Goal: Information Seeking & Learning: Understand process/instructions

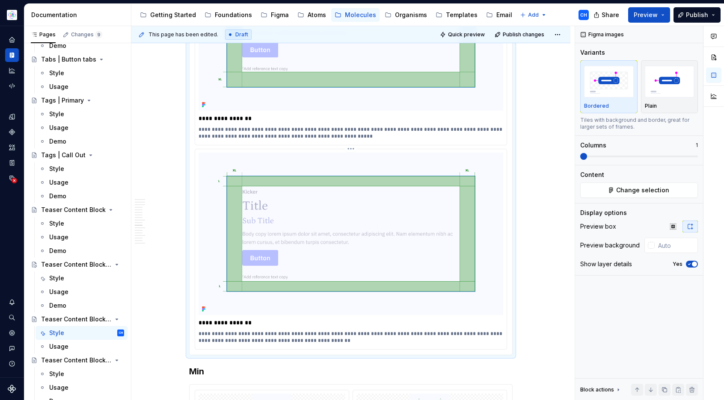
scroll to position [3797, 0]
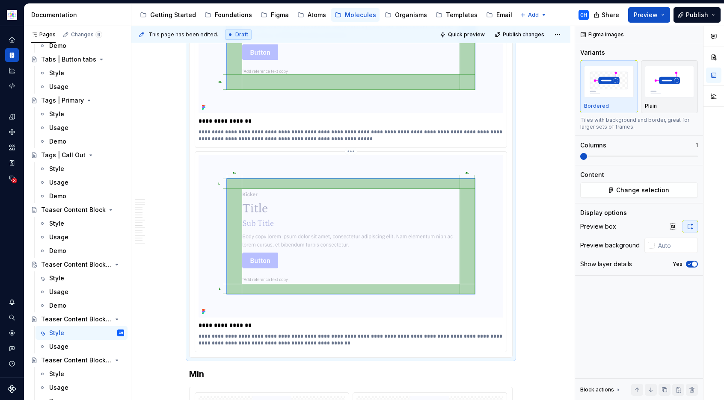
click at [350, 122] on html "Astellas Elements CH Dataset Core Documentation Accessibility guide for tree Pa…" at bounding box center [362, 200] width 724 height 400
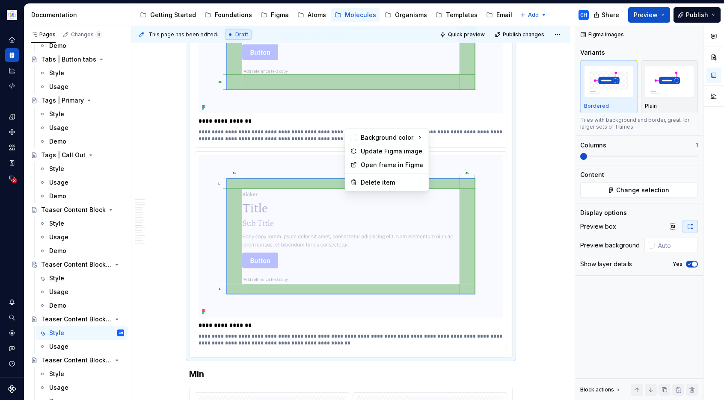
click at [536, 187] on html "Astellas Elements CH Dataset Core Documentation Accessibility guide for tree Pa…" at bounding box center [362, 200] width 724 height 400
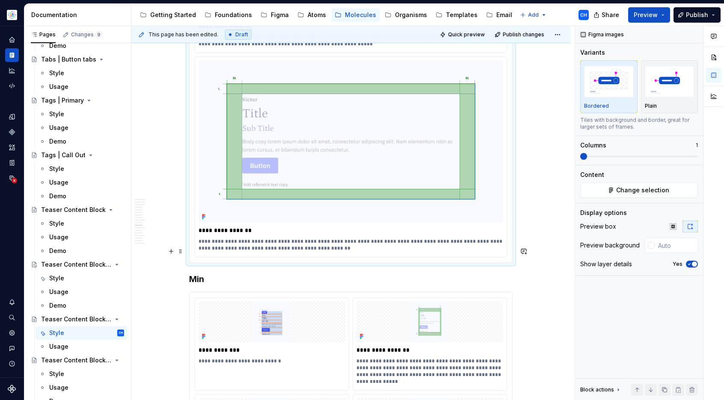
scroll to position [3915, 0]
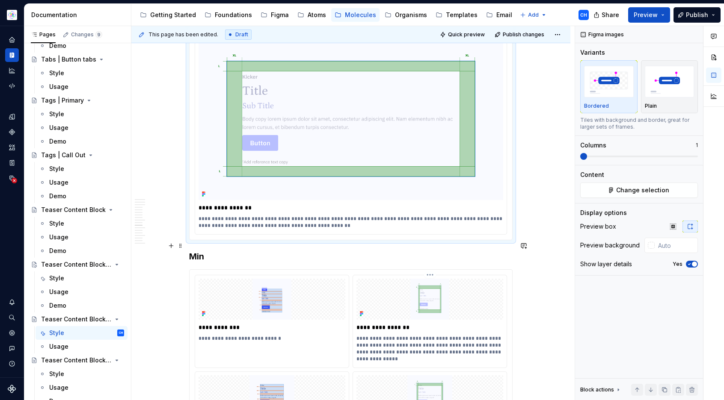
click at [496, 335] on p "**********" at bounding box center [429, 348] width 147 height 27
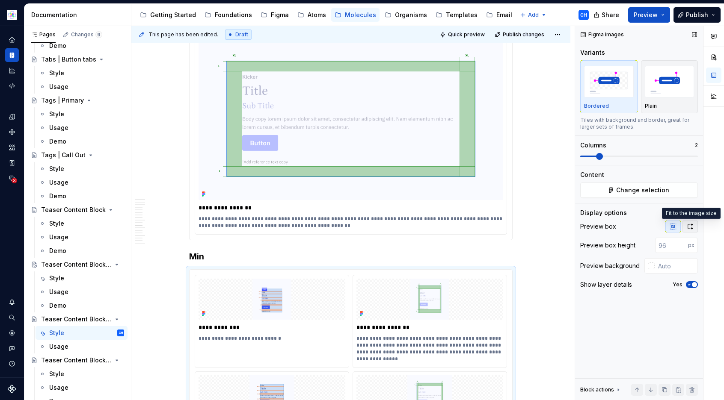
click at [690, 230] on button "button" at bounding box center [689, 227] width 15 height 12
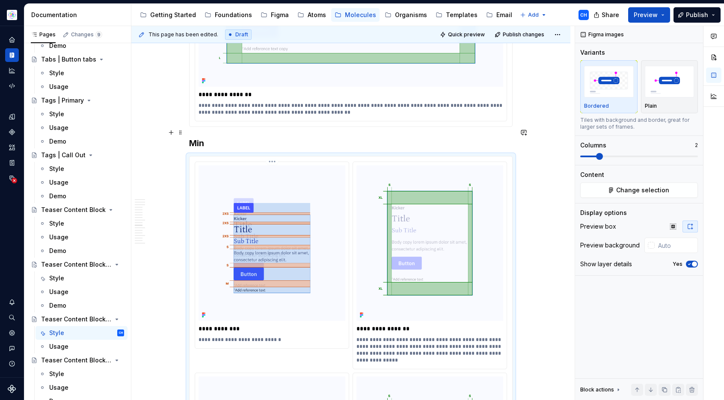
scroll to position [4022, 0]
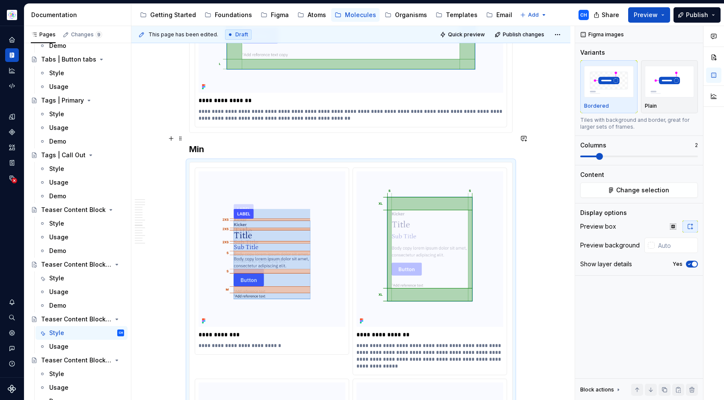
click at [269, 163] on div "**********" at bounding box center [350, 363] width 322 height 400
click at [270, 141] on html "Astellas Elements CH Dataset Core Documentation Accessibility guide for tree Pa…" at bounding box center [362, 200] width 724 height 400
click at [289, 169] on div "Update Figma image" at bounding box center [312, 167] width 63 height 9
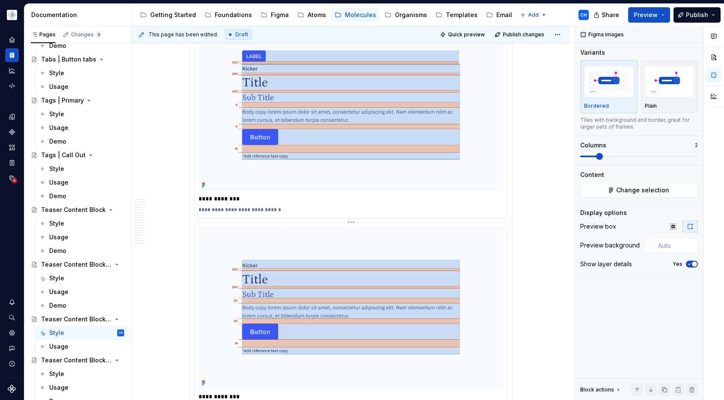
scroll to position [3485, 0]
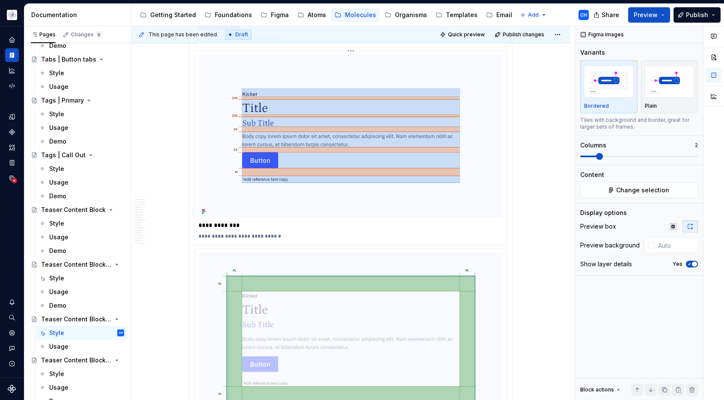
click at [493, 231] on div "**********" at bounding box center [350, 236] width 305 height 10
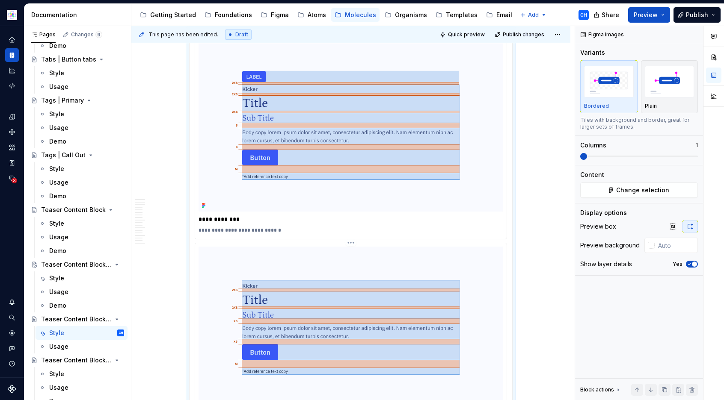
scroll to position [3289, 0]
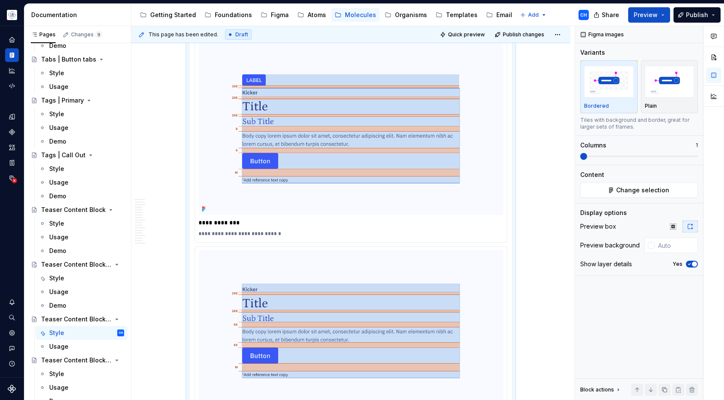
click at [213, 231] on p "**********" at bounding box center [350, 234] width 305 height 7
click at [214, 231] on p "**********" at bounding box center [350, 234] width 305 height 7
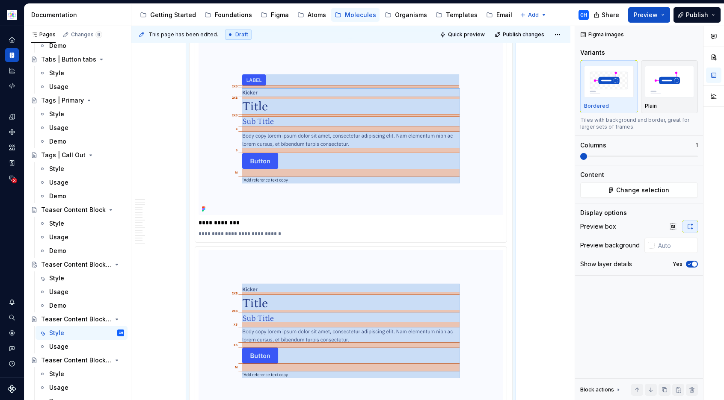
click at [214, 231] on p "**********" at bounding box center [350, 234] width 305 height 7
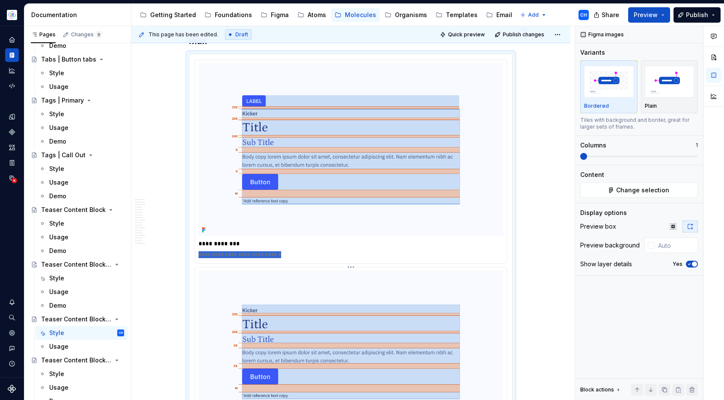
scroll to position [3325, 0]
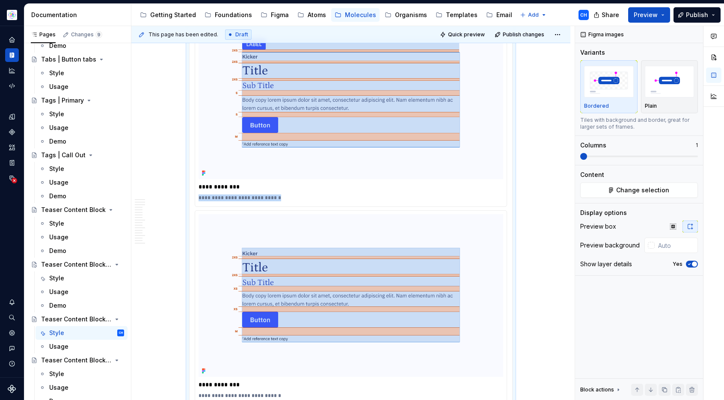
click at [220, 183] on p "**********" at bounding box center [350, 187] width 305 height 9
click at [283, 195] on p "**********" at bounding box center [350, 198] width 305 height 7
drag, startPoint x: 283, startPoint y: 170, endPoint x: 195, endPoint y: 157, distance: 89.0
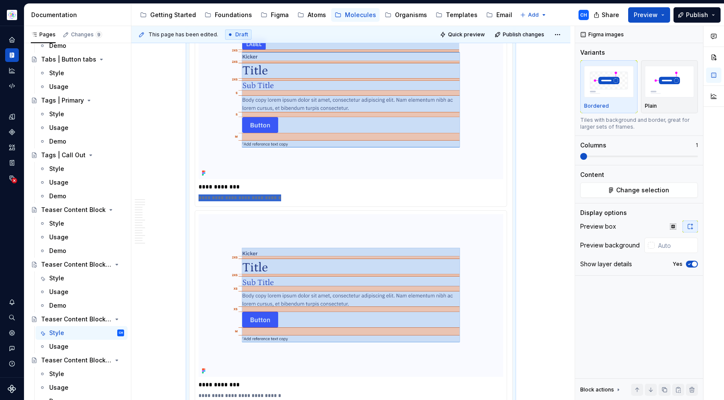
click at [195, 157] on div "**********" at bounding box center [350, 105] width 311 height 204
click at [210, 183] on p "**********" at bounding box center [350, 187] width 305 height 9
click at [214, 195] on p "**********" at bounding box center [350, 198] width 305 height 7
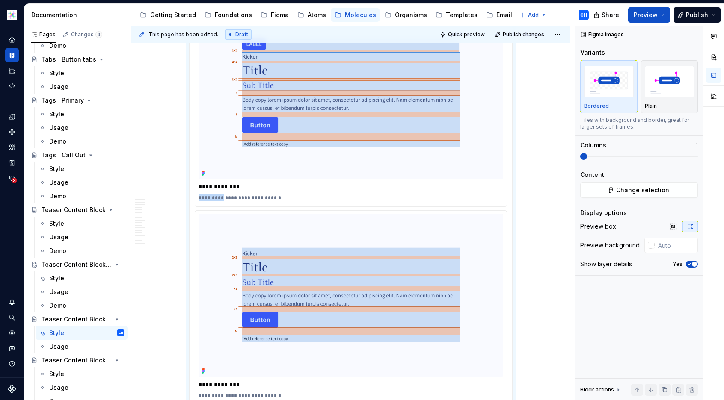
click at [214, 195] on p "**********" at bounding box center [350, 198] width 305 height 7
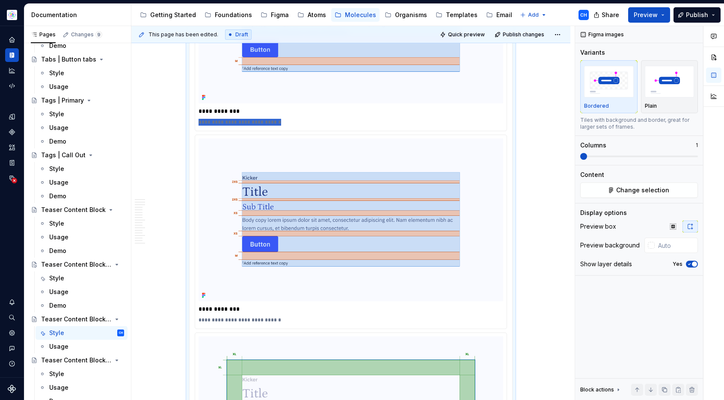
click at [221, 305] on p "**********" at bounding box center [350, 309] width 305 height 9
click at [225, 317] on p "**********" at bounding box center [350, 320] width 305 height 7
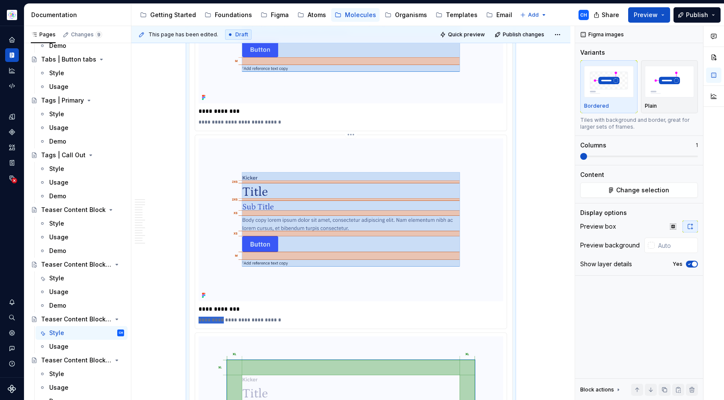
click at [225, 317] on p "**********" at bounding box center [350, 320] width 305 height 7
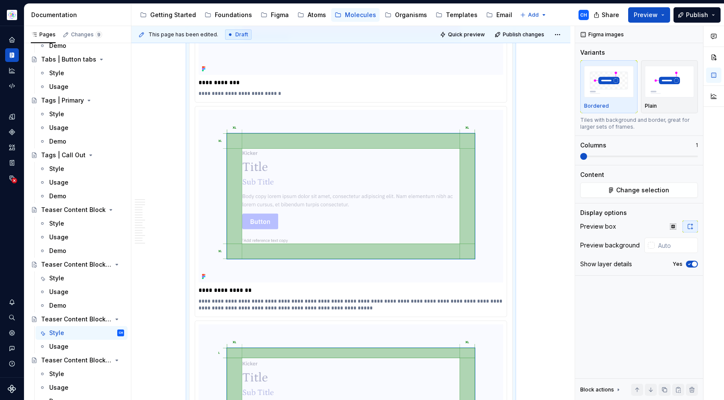
scroll to position [3652, 0]
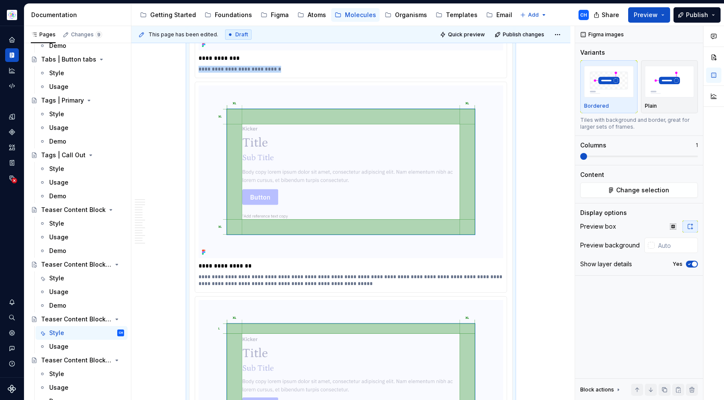
click at [237, 262] on p "**********" at bounding box center [350, 266] width 305 height 9
click at [249, 274] on p "**********" at bounding box center [350, 281] width 305 height 14
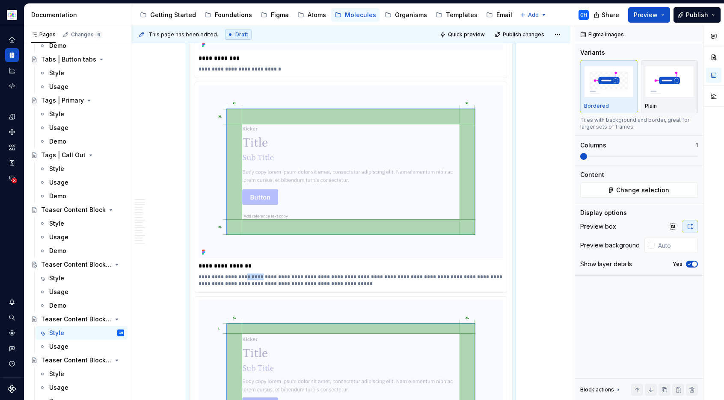
click at [249, 274] on p "**********" at bounding box center [350, 281] width 305 height 14
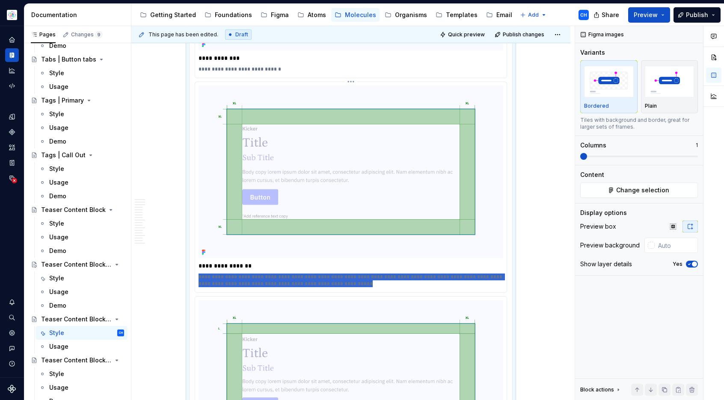
click at [249, 274] on p "**********" at bounding box center [350, 281] width 305 height 14
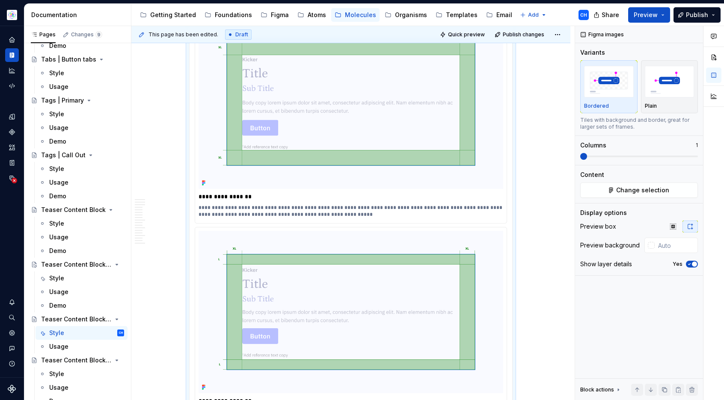
scroll to position [3791, 0]
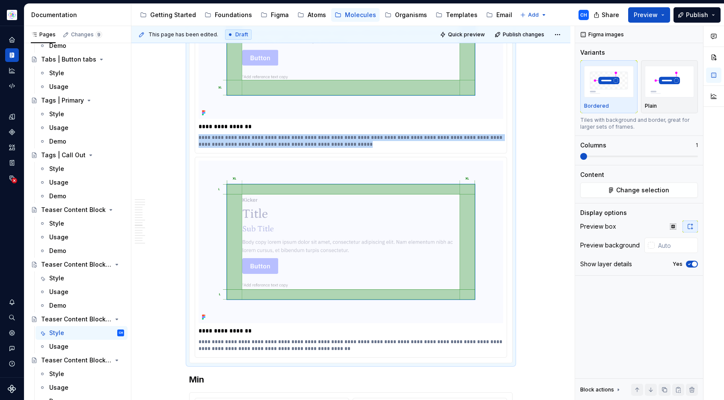
click at [230, 327] on p "**********" at bounding box center [350, 331] width 305 height 9
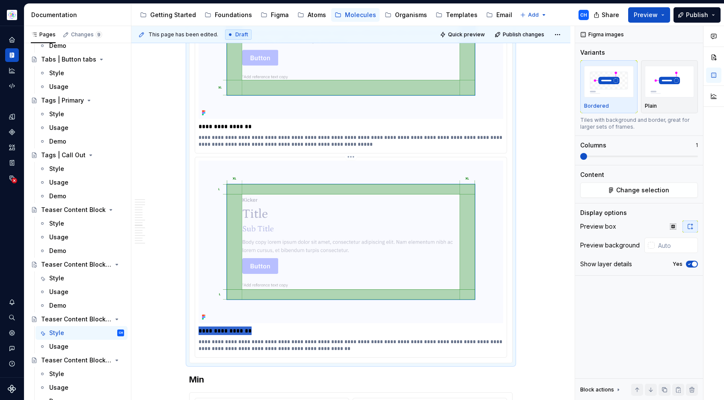
click at [230, 327] on p "**********" at bounding box center [350, 331] width 305 height 9
click at [236, 339] on p "**********" at bounding box center [350, 346] width 305 height 14
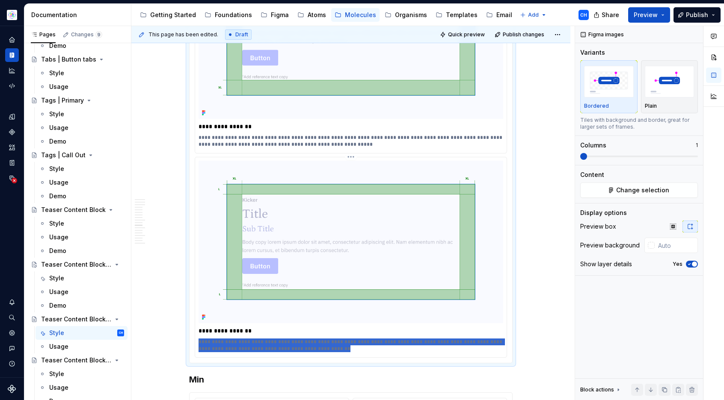
click at [236, 339] on p "**********" at bounding box center [350, 346] width 305 height 14
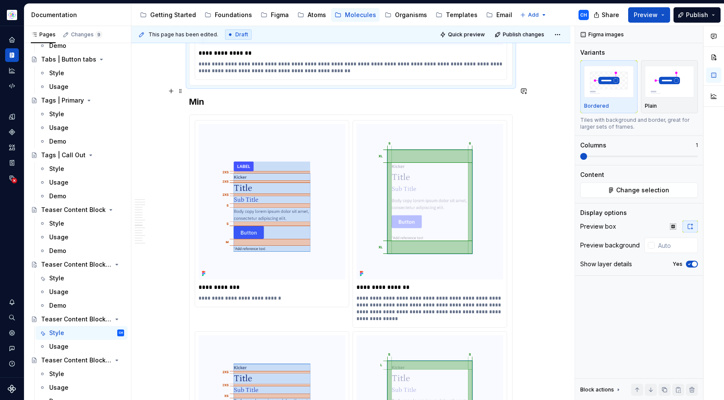
scroll to position [4103, 0]
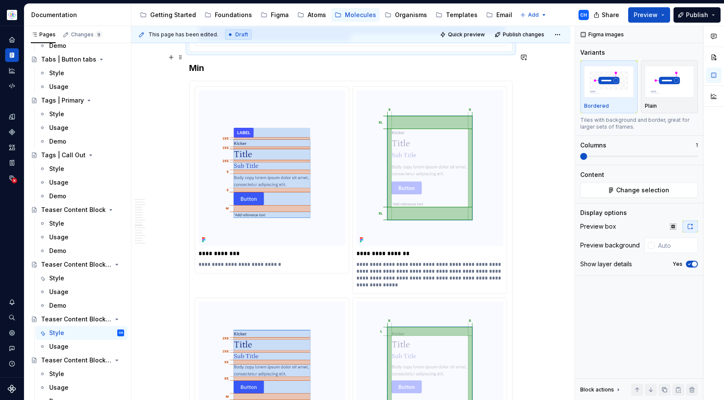
click at [220, 249] on p "**********" at bounding box center [271, 253] width 147 height 9
click at [235, 261] on p "**********" at bounding box center [271, 264] width 147 height 7
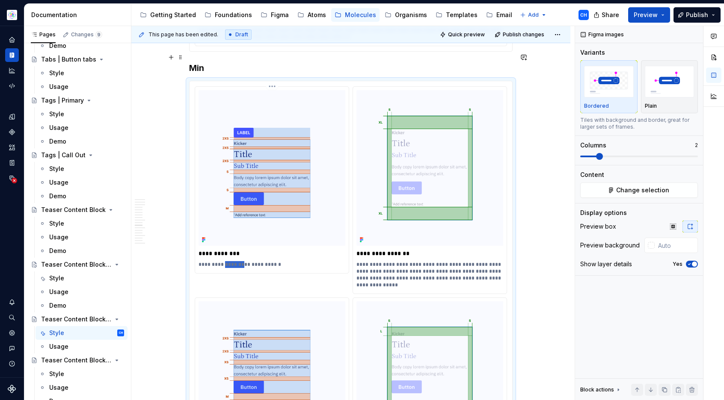
click at [235, 261] on p "**********" at bounding box center [271, 264] width 147 height 7
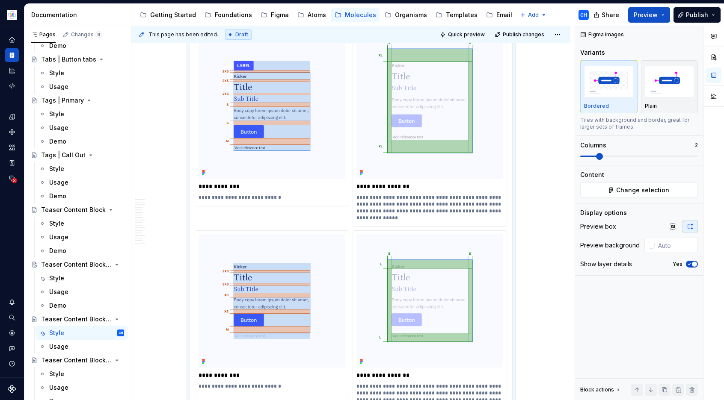
scroll to position [4187, 0]
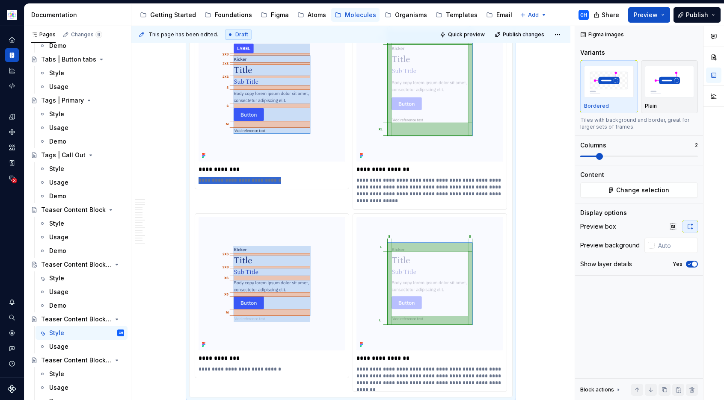
click at [393, 165] on p "**********" at bounding box center [429, 169] width 147 height 9
click at [395, 177] on p "**********" at bounding box center [429, 190] width 147 height 27
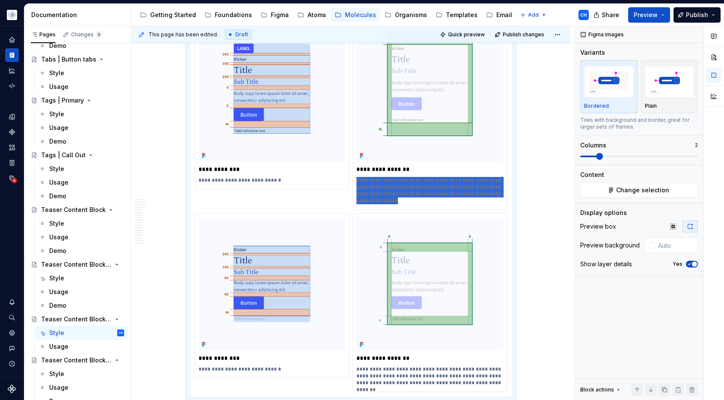
click at [395, 177] on p "**********" at bounding box center [429, 190] width 147 height 27
click at [215, 354] on p "**********" at bounding box center [271, 358] width 147 height 9
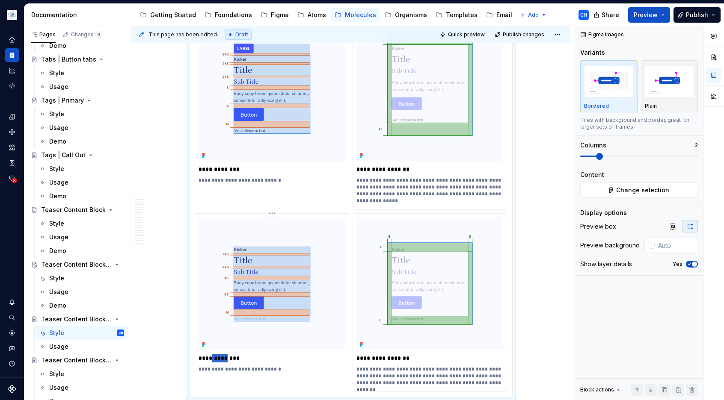
click at [215, 354] on p "**********" at bounding box center [271, 358] width 147 height 9
click at [250, 366] on p "**********" at bounding box center [271, 369] width 147 height 7
click at [387, 354] on p "**********" at bounding box center [429, 358] width 147 height 9
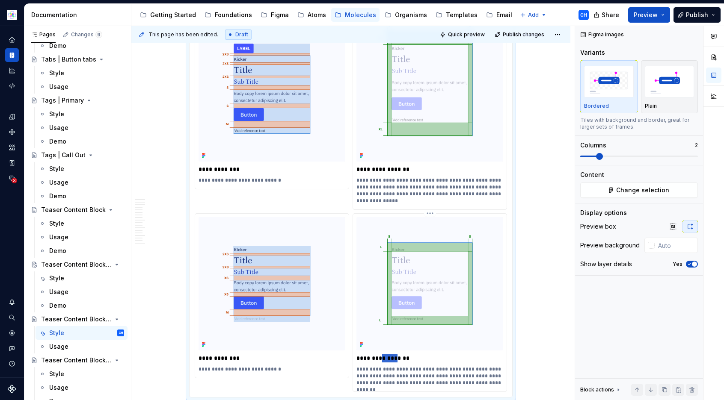
click at [387, 354] on p "**********" at bounding box center [429, 358] width 147 height 9
click at [421, 366] on p "**********" at bounding box center [429, 376] width 147 height 21
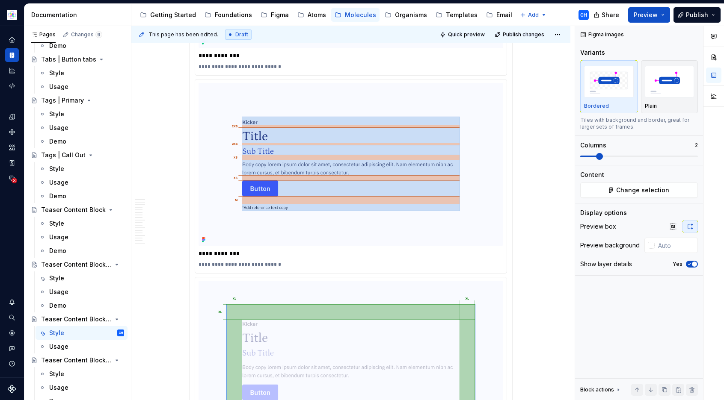
scroll to position [3169, 0]
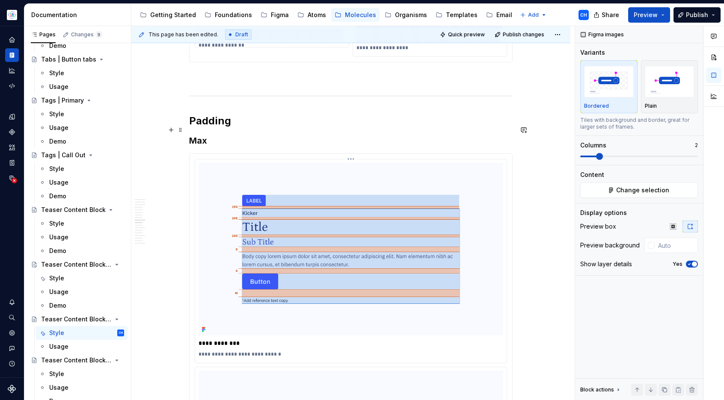
click at [466, 282] on img at bounding box center [350, 249] width 305 height 173
click at [639, 196] on button "Change selection" at bounding box center [639, 190] width 118 height 15
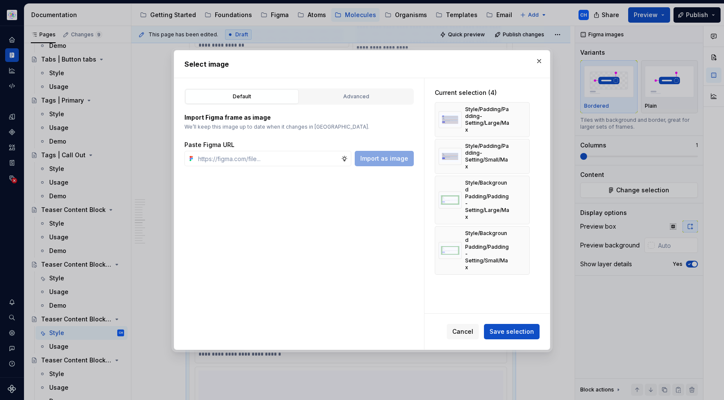
type textarea "*"
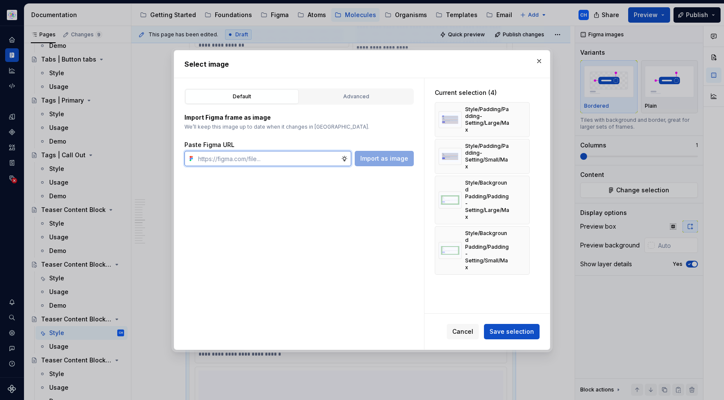
click at [271, 156] on input "text" at bounding box center [268, 158] width 146 height 15
paste input "[URL][DOMAIN_NAME]"
type input "[URL][DOMAIN_NAME]"
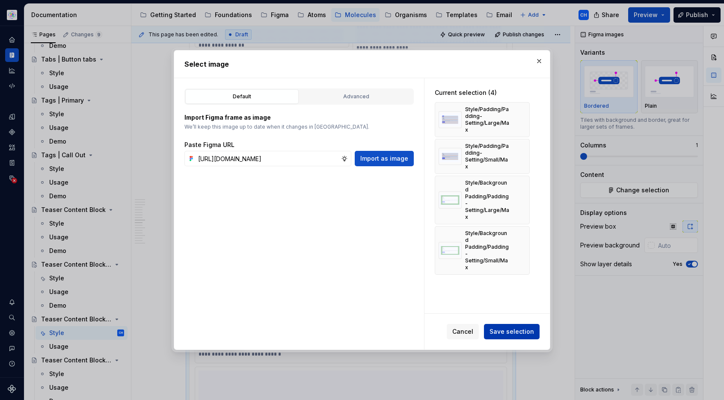
click at [505, 330] on span "Save selection" at bounding box center [511, 332] width 44 height 9
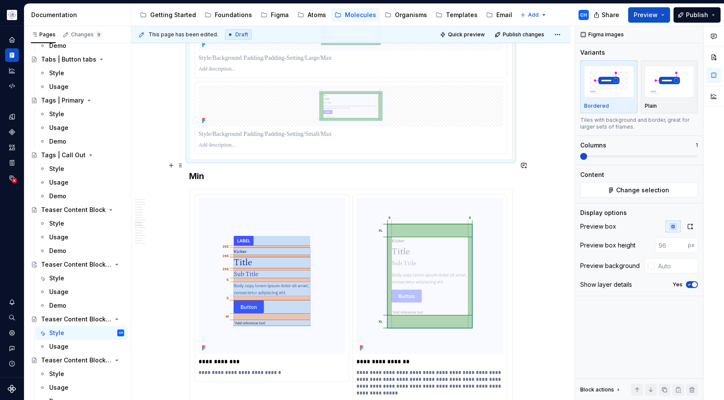
scroll to position [3242, 0]
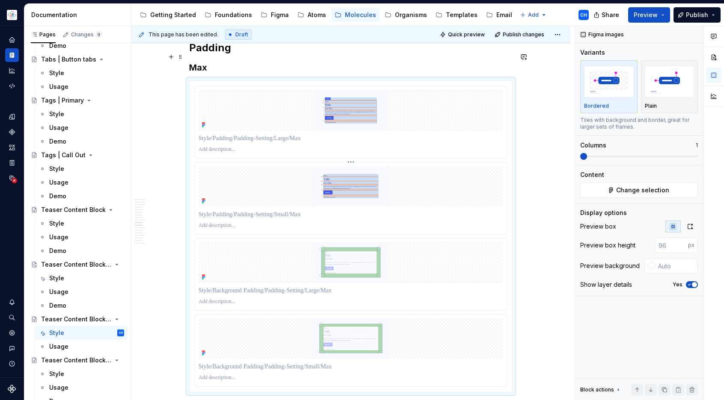
click at [451, 222] on p at bounding box center [350, 225] width 305 height 7
click at [617, 194] on button "Change selection" at bounding box center [639, 190] width 118 height 15
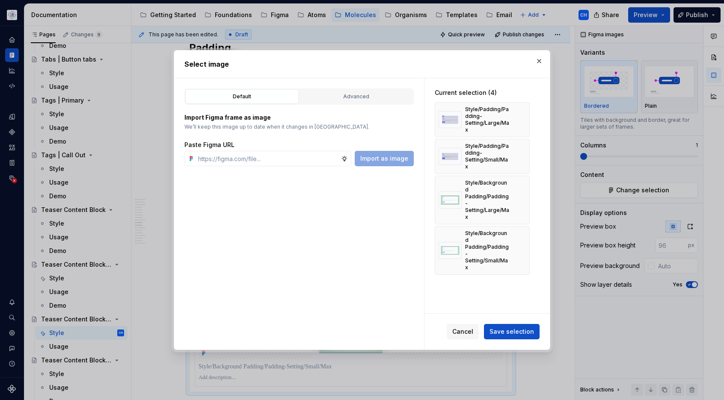
type textarea "*"
type input "[URL][DOMAIN_NAME]"
click at [390, 164] on button "Import as image" at bounding box center [384, 158] width 59 height 15
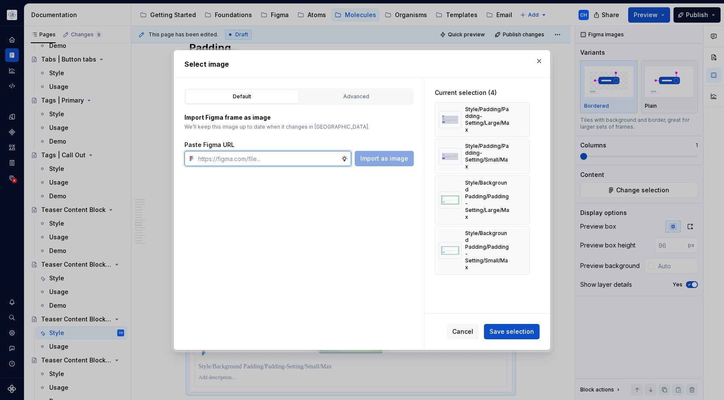
click at [304, 163] on input "text" at bounding box center [268, 158] width 146 height 15
paste input "[URL][DOMAIN_NAME]"
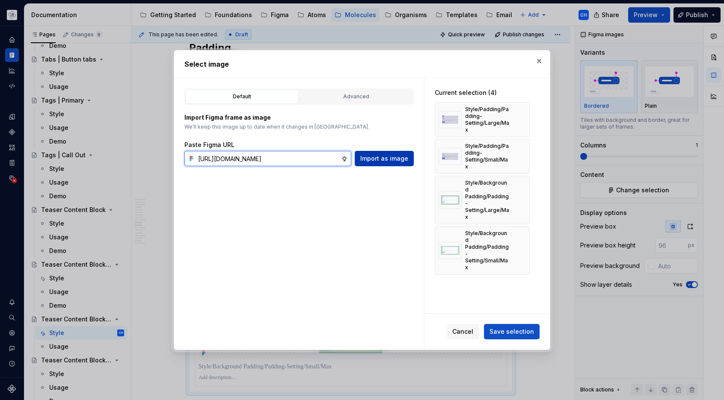
type input "[URL][DOMAIN_NAME]"
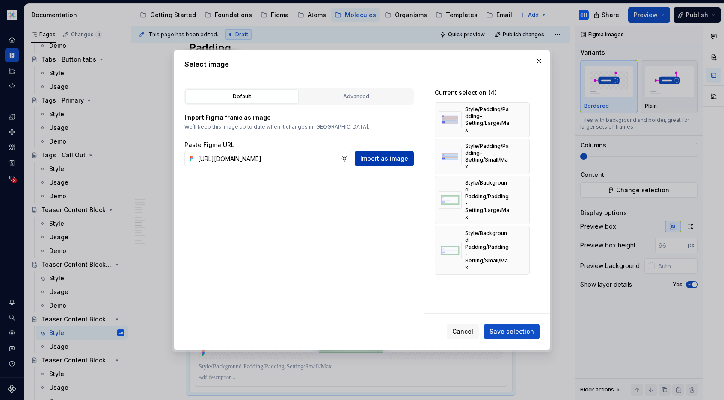
click at [374, 160] on span "Import as image" at bounding box center [384, 158] width 48 height 9
click at [470, 328] on span "Cancel" at bounding box center [462, 332] width 21 height 9
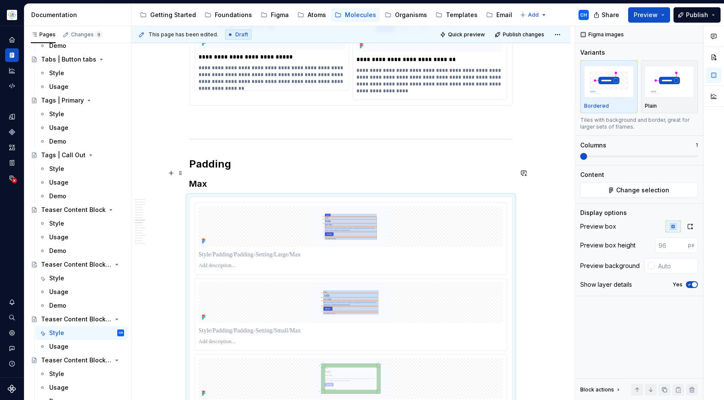
scroll to position [3134, 0]
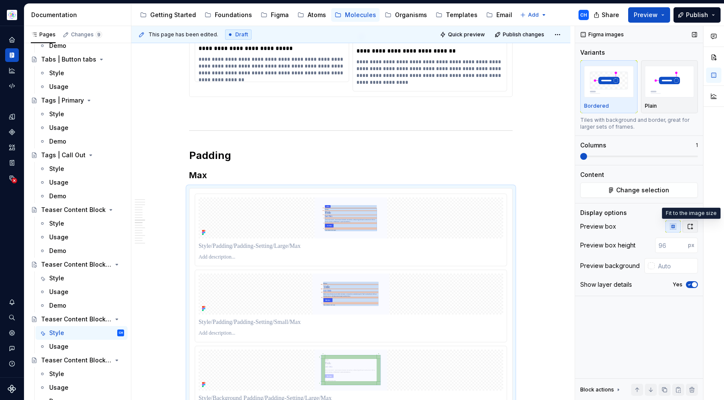
click at [686, 225] on button "button" at bounding box center [689, 227] width 15 height 12
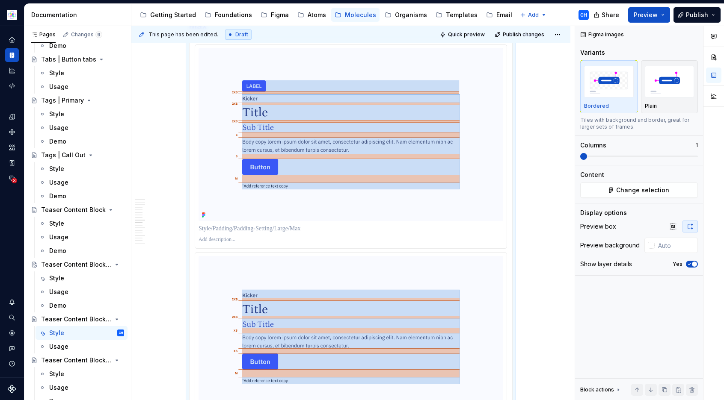
scroll to position [3296, 0]
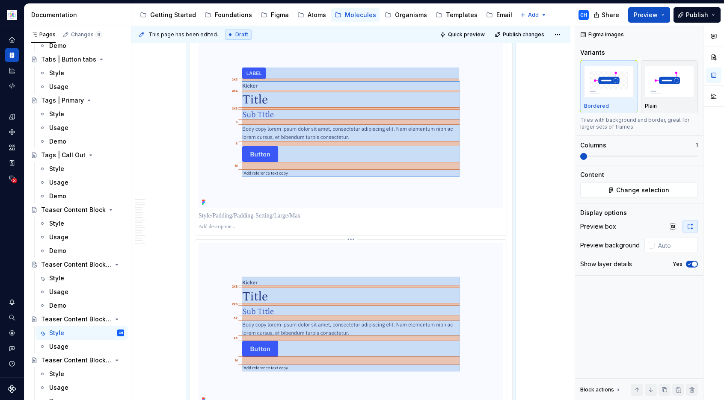
click at [486, 243] on img at bounding box center [350, 324] width 305 height 163
click at [651, 191] on span "Change selection" at bounding box center [642, 190] width 53 height 9
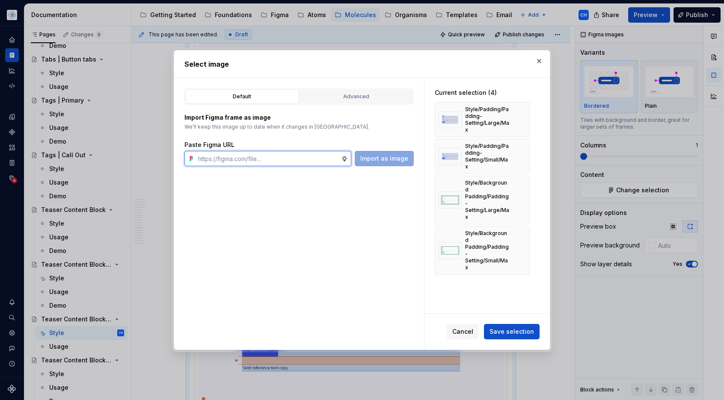
click at [317, 160] on input "text" at bounding box center [268, 158] width 146 height 15
paste input "[URL][DOMAIN_NAME]"
type input "[URL][DOMAIN_NAME]"
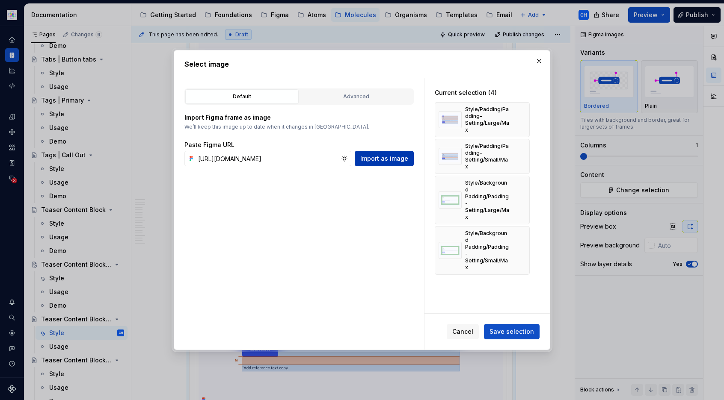
scroll to position [0, 0]
click at [388, 161] on span "Import as image" at bounding box center [384, 158] width 48 height 9
click at [354, 223] on div "Default Advanced Import Figma frame as image We’ll keep this image up to date w…" at bounding box center [299, 214] width 250 height 272
click at [377, 95] on div "Advanced" at bounding box center [355, 96] width 107 height 9
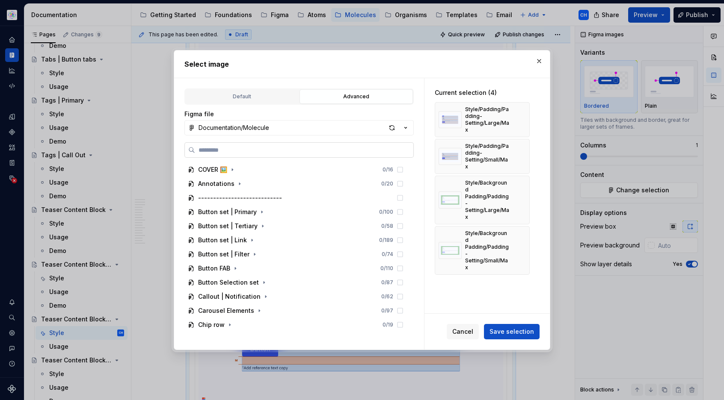
click at [309, 145] on label at bounding box center [298, 149] width 229 height 15
click at [309, 146] on input "search" at bounding box center [304, 150] width 218 height 9
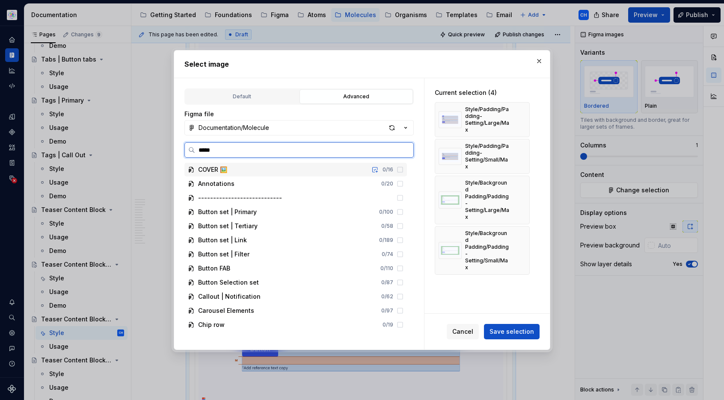
type input "******"
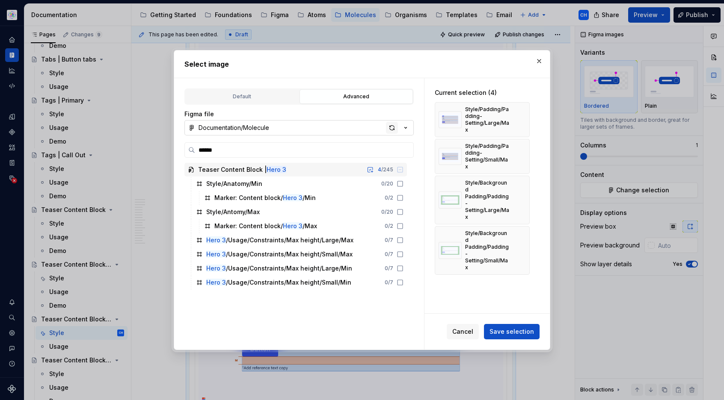
click at [394, 125] on div "button" at bounding box center [392, 128] width 12 height 12
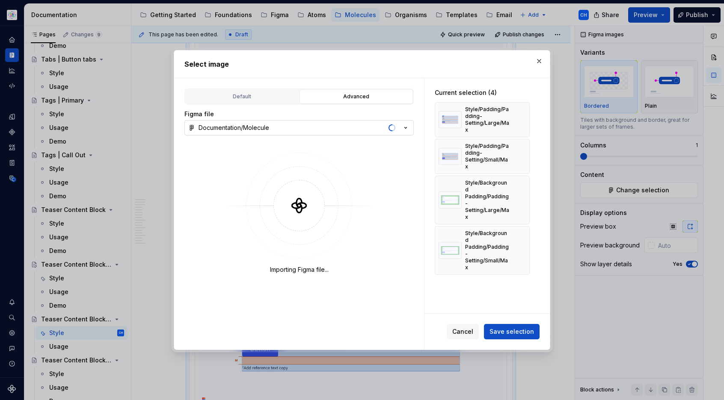
type textarea "*"
click at [266, 99] on div "Default" at bounding box center [241, 96] width 107 height 9
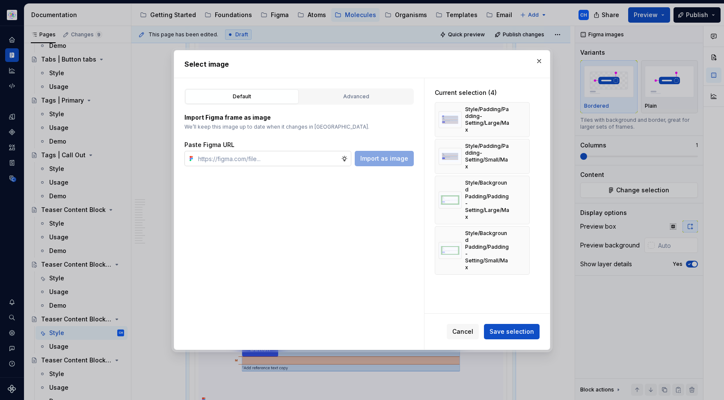
click at [311, 154] on input "text" at bounding box center [268, 158] width 146 height 15
paste input "[URL][DOMAIN_NAME]"
type input "[URL][DOMAIN_NAME]"
click at [396, 163] on button "Import as image" at bounding box center [384, 158] width 59 height 15
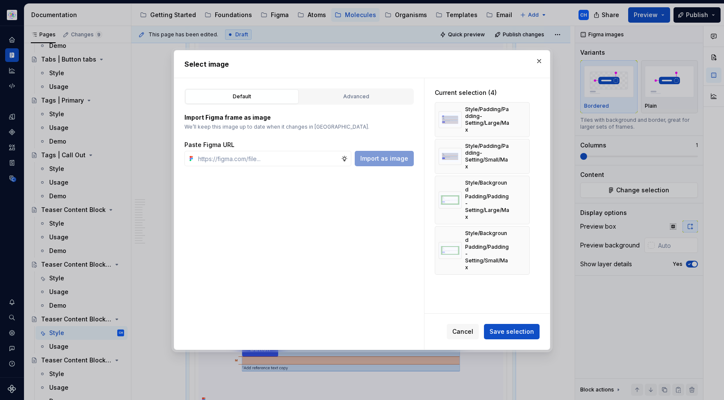
scroll to position [0, 0]
click at [408, 285] on div "Default Advanced Import Figma frame as image We’ll keep this image up to date w…" at bounding box center [299, 214] width 250 height 272
click at [459, 319] on div "Cancel Save selection" at bounding box center [486, 332] width 125 height 36
click at [461, 328] on span "Cancel" at bounding box center [462, 332] width 21 height 9
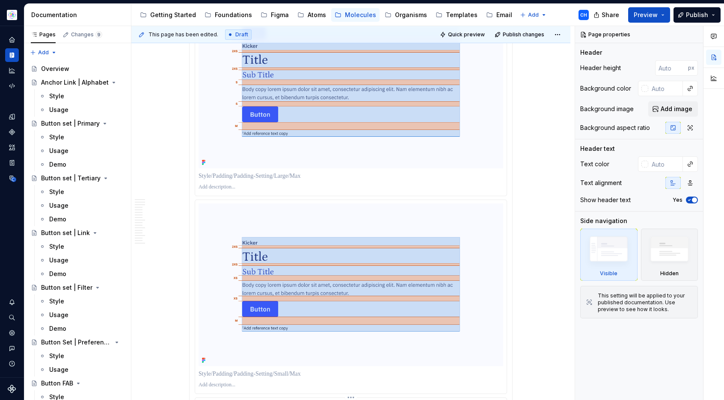
scroll to position [3313, 0]
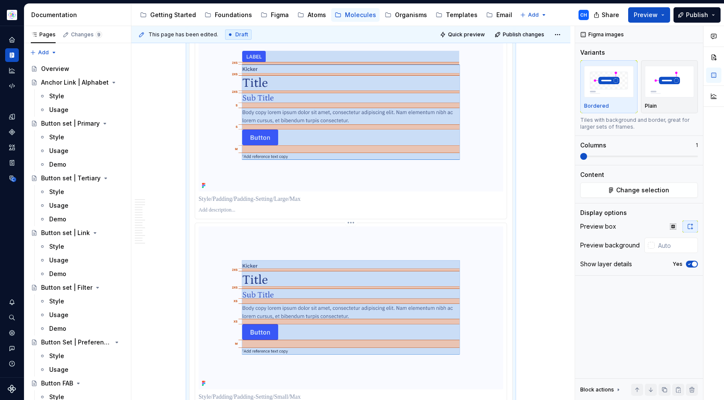
click at [387, 223] on div at bounding box center [350, 319] width 311 height 193
click at [596, 187] on button "Change selection" at bounding box center [639, 190] width 118 height 15
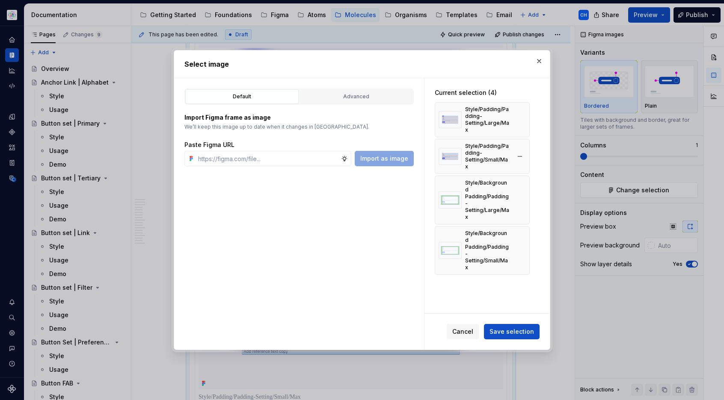
type textarea "*"
click at [308, 158] on input "text" at bounding box center [268, 158] width 146 height 15
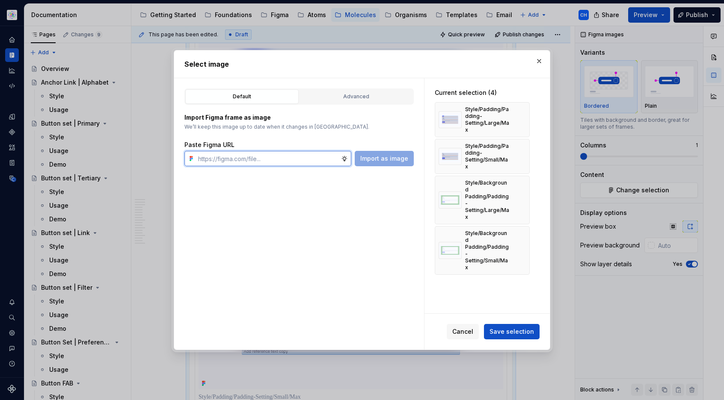
click at [285, 160] on input "text" at bounding box center [268, 158] width 146 height 15
paste input "[URL][DOMAIN_NAME]"
type input "[URL][DOMAIN_NAME]"
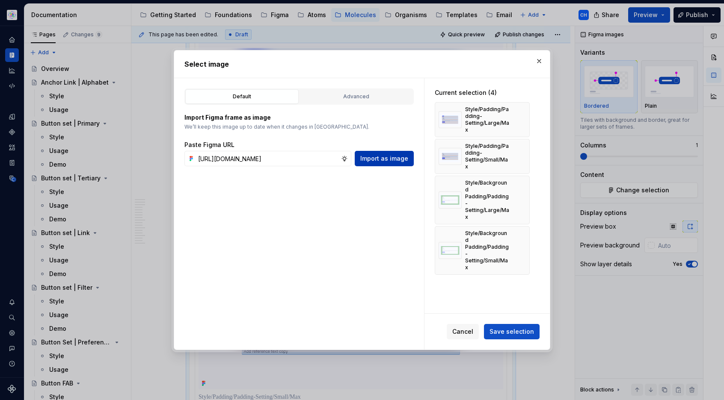
click at [373, 162] on span "Import as image" at bounding box center [384, 158] width 48 height 9
click at [337, 203] on div "Default Advanced Import Figma frame as image We’ll keep this image up to date w…" at bounding box center [299, 214] width 250 height 272
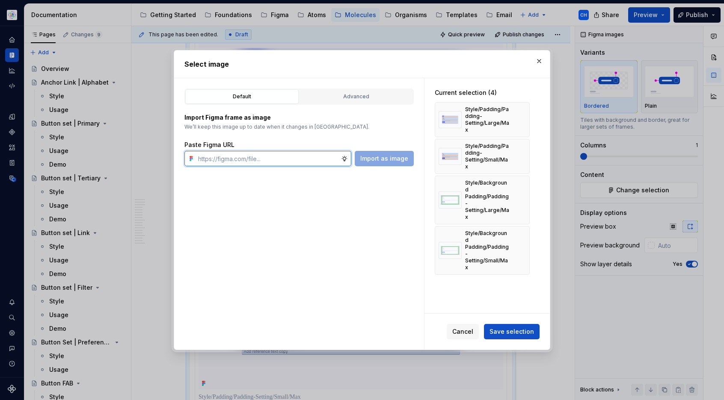
click at [294, 154] on input "text" at bounding box center [268, 158] width 146 height 15
click at [294, 155] on input "text" at bounding box center [268, 158] width 146 height 15
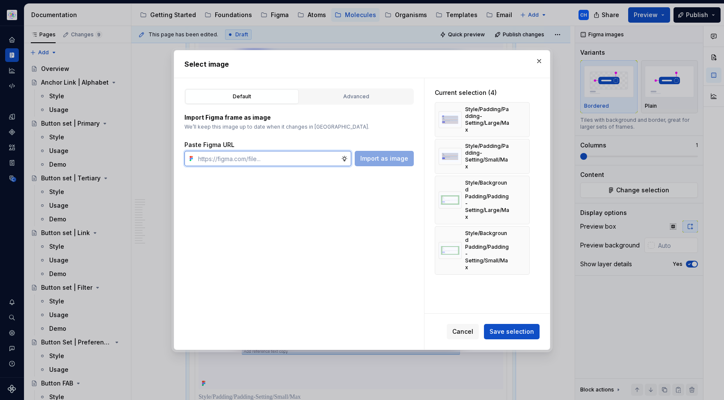
paste input "[URL][DOMAIN_NAME]"
type input "[URL][DOMAIN_NAME]"
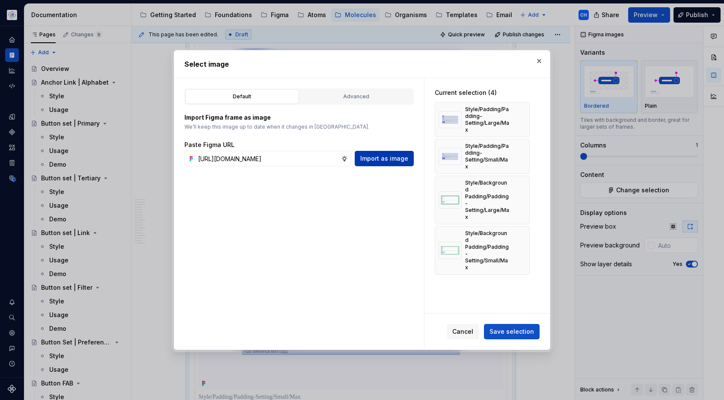
click at [366, 161] on span "Import as image" at bounding box center [384, 158] width 48 height 9
click at [283, 160] on input "text" at bounding box center [268, 158] width 146 height 15
click at [341, 224] on div "Default Advanced Import Figma frame as image We’ll keep this image up to date w…" at bounding box center [299, 214] width 250 height 272
click at [308, 155] on input "text" at bounding box center [268, 158] width 146 height 15
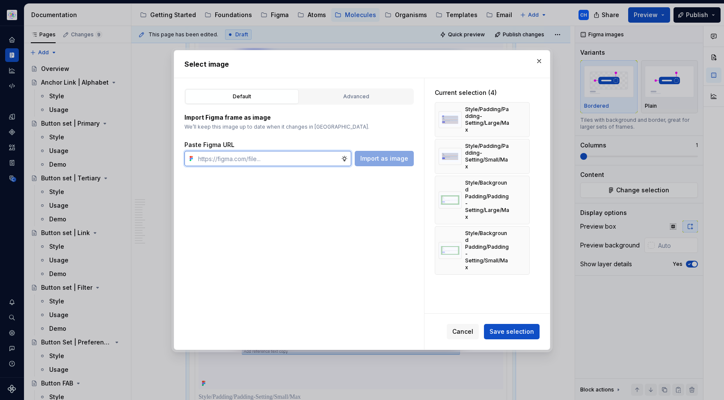
paste input "https://www.figma.com/design/cB0KIDQbWcRl2BGSwEfTYL/Documentation-Molecule?node…"
type input "https://www.figma.com/design/cB0KIDQbWcRl2BGSwEfTYL/Documentation-Molecule?node…"
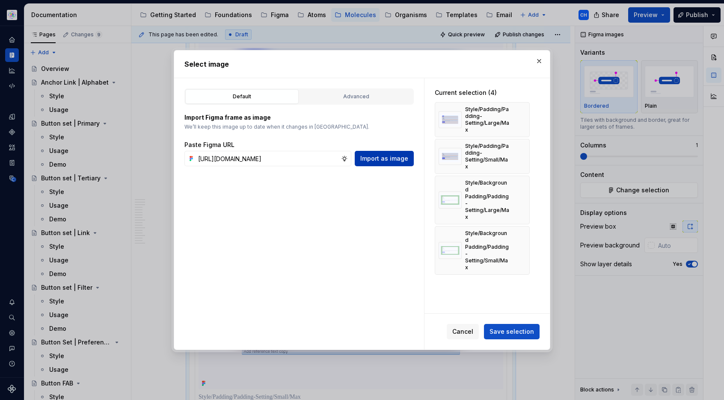
type textarea "*"
click at [373, 162] on span "Import as image" at bounding box center [384, 158] width 48 height 9
click at [304, 137] on div "Import Figma frame as image We’ll keep this image up to date when it changes in…" at bounding box center [298, 139] width 229 height 53
click at [473, 336] on button "Cancel" at bounding box center [463, 331] width 32 height 15
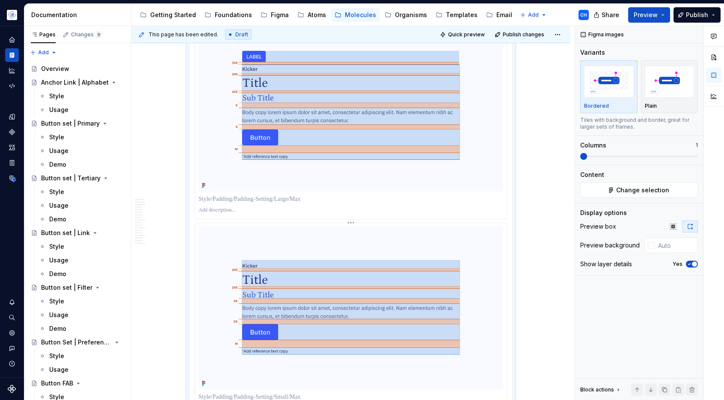
click at [280, 227] on img at bounding box center [350, 308] width 305 height 163
click at [289, 193] on div at bounding box center [350, 199] width 305 height 12
click at [292, 160] on img at bounding box center [350, 105] width 305 height 173
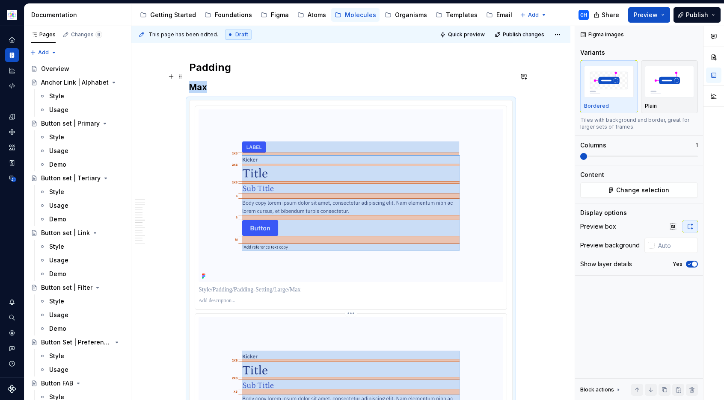
scroll to position [3230, 0]
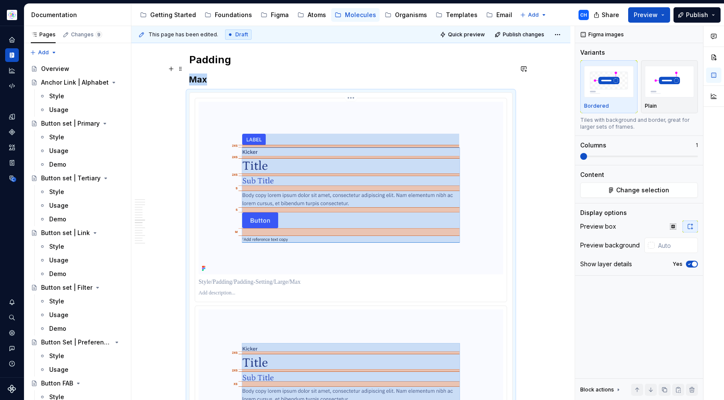
click at [463, 234] on img at bounding box center [350, 188] width 305 height 173
click at [652, 191] on span "Change selection" at bounding box center [642, 190] width 53 height 9
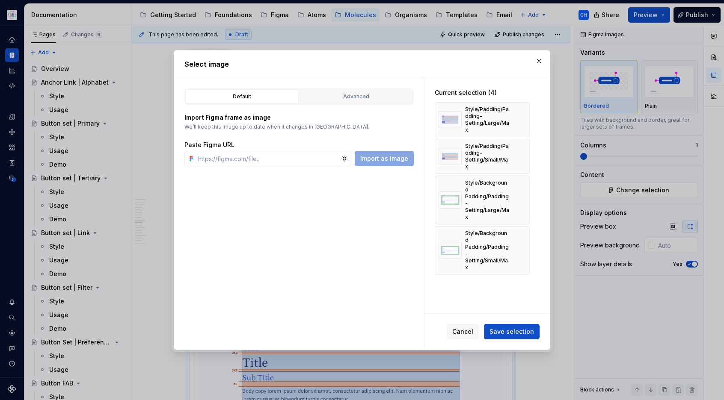
type textarea "*"
click at [314, 157] on input "text" at bounding box center [268, 158] width 146 height 15
type input "https://www.figma.com/design/cB0KIDQbWcRl2BGSwEfTYL/Documentation-Molecule?node…"
click at [361, 160] on button "Import as image" at bounding box center [384, 158] width 59 height 15
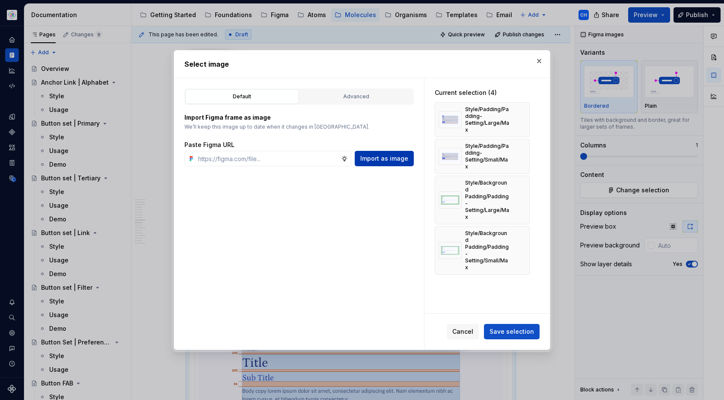
scroll to position [0, 0]
click at [314, 160] on input "text" at bounding box center [268, 158] width 146 height 15
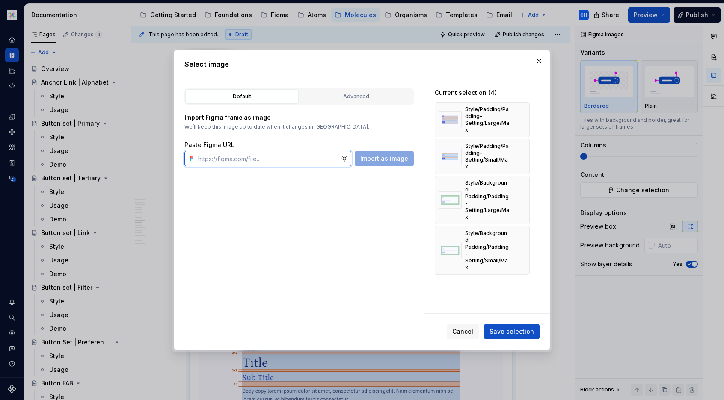
paste input "https://www.figma.com/design/cB0KIDQbWcRl2BGSwEfTYL/Documentation-Molecule?node…"
type input "https://www.figma.com/design/cB0KIDQbWcRl2BGSwEfTYL/Documentation-Molecule?node…"
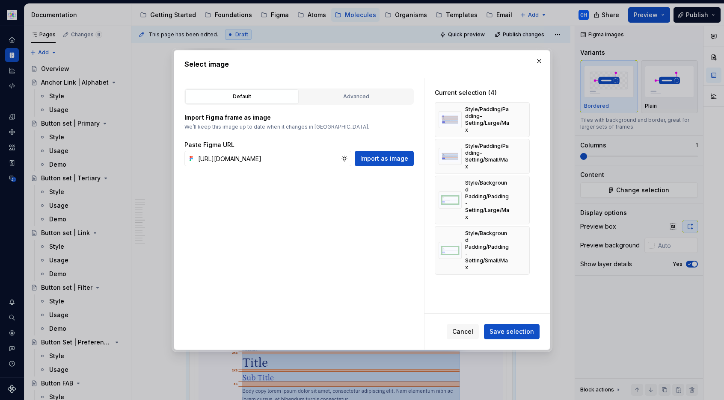
click at [377, 162] on span "Import as image" at bounding box center [384, 158] width 48 height 9
click at [319, 163] on input "text" at bounding box center [268, 158] width 146 height 15
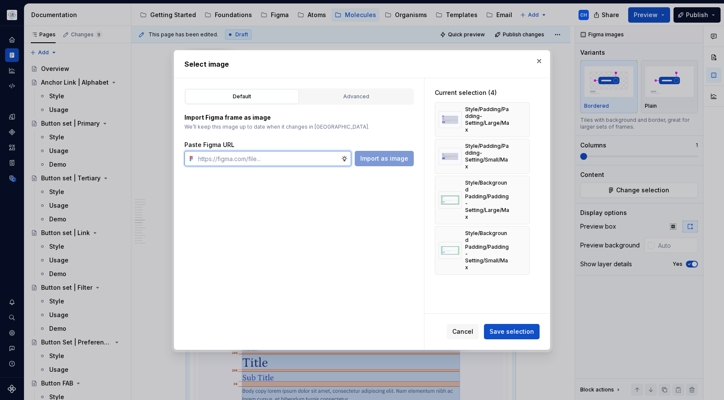
paste input "https://www.figma.com/design/cB0KIDQbWcRl2BGSwEfTYL/Documentation-Molecule?node…"
type input "https://www.figma.com/design/cB0KIDQbWcRl2BGSwEfTYL/Documentation-Molecule?node…"
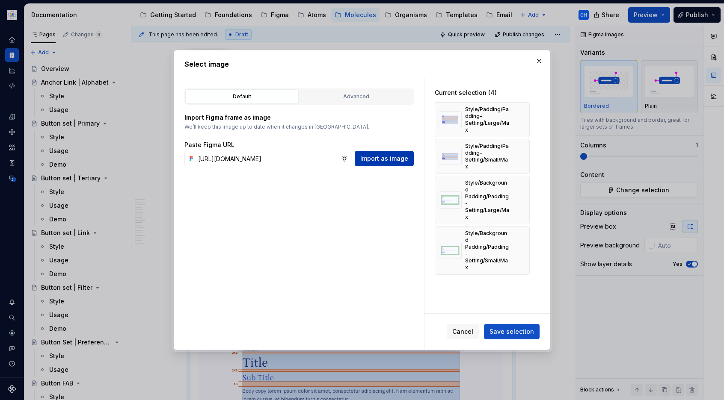
click at [377, 161] on span "Import as image" at bounding box center [384, 158] width 48 height 9
click at [364, 211] on div "Default Advanced Import Figma frame as image We’ll keep this image up to date w…" at bounding box center [299, 214] width 250 height 272
click at [543, 61] on button "button" at bounding box center [539, 61] width 12 height 12
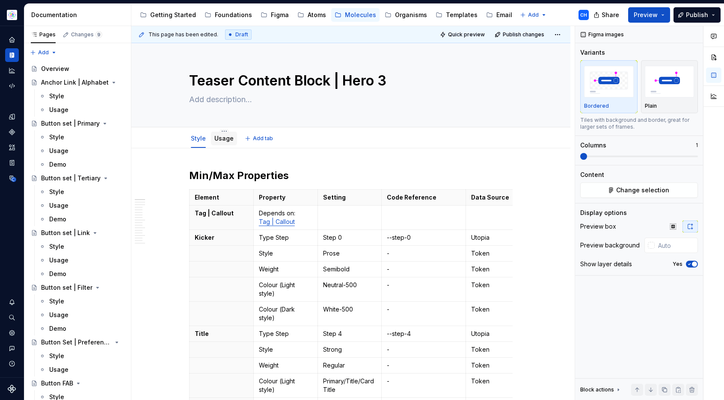
click at [226, 142] on div "Usage" at bounding box center [223, 138] width 19 height 9
click at [218, 139] on link "Usage" at bounding box center [223, 138] width 19 height 7
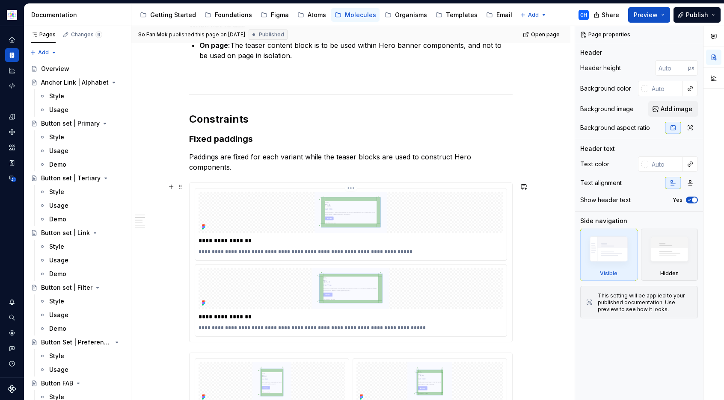
scroll to position [307, 0]
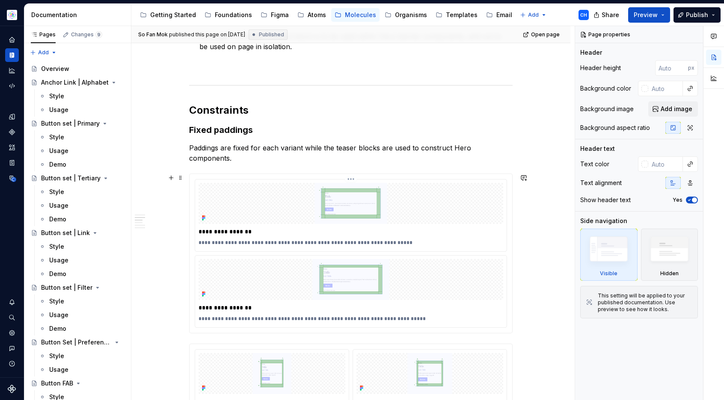
click at [282, 231] on p "**********" at bounding box center [350, 232] width 305 height 9
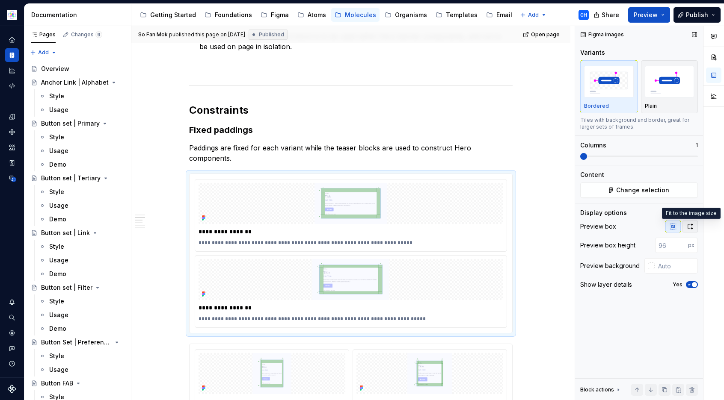
click at [689, 228] on icon "button" at bounding box center [689, 226] width 7 height 7
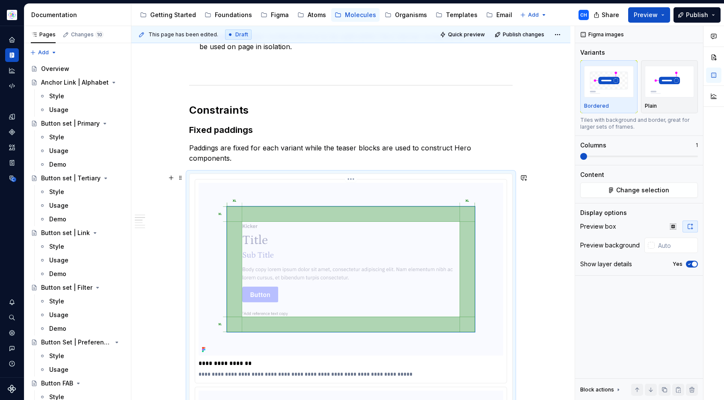
scroll to position [382, 0]
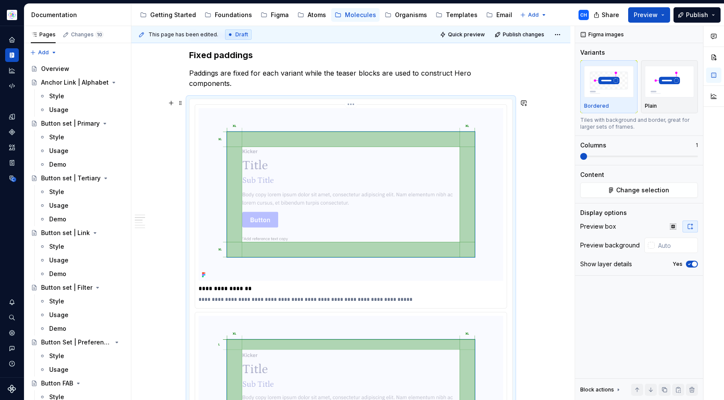
type textarea "*"
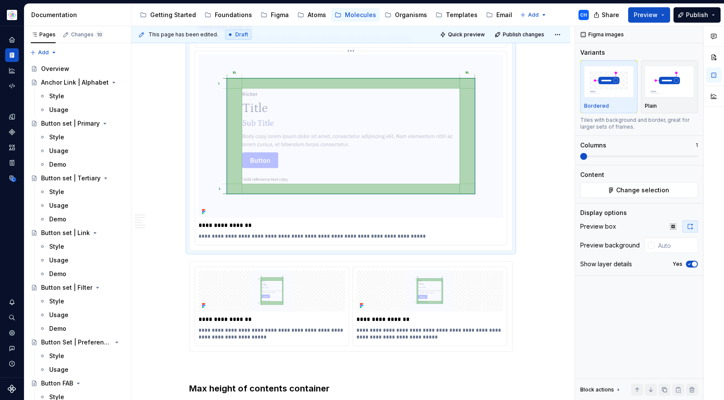
scroll to position [763, 0]
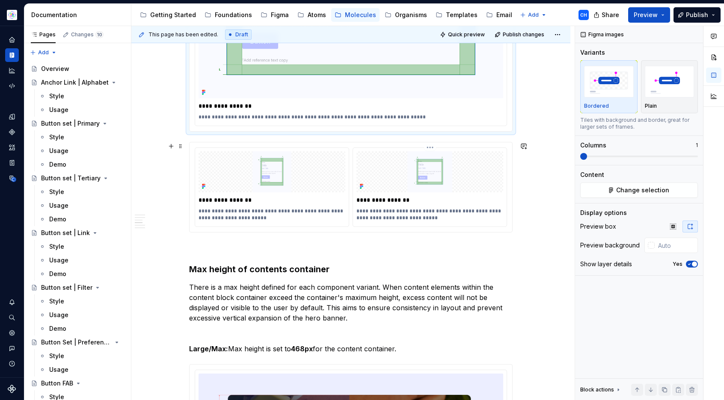
click at [370, 211] on p "**********" at bounding box center [429, 215] width 147 height 14
click at [690, 227] on icon "button" at bounding box center [689, 226] width 7 height 7
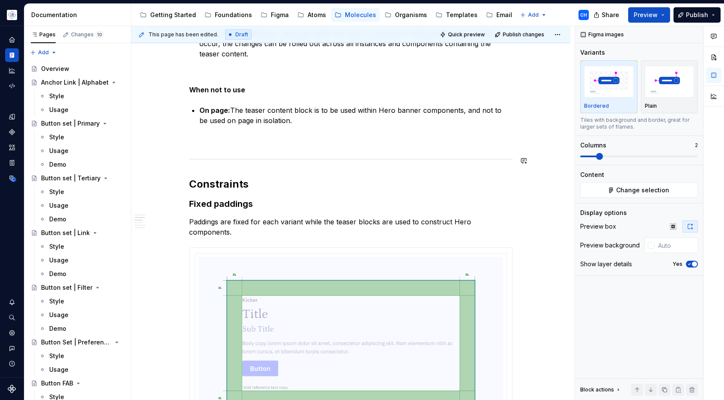
scroll to position [236, 0]
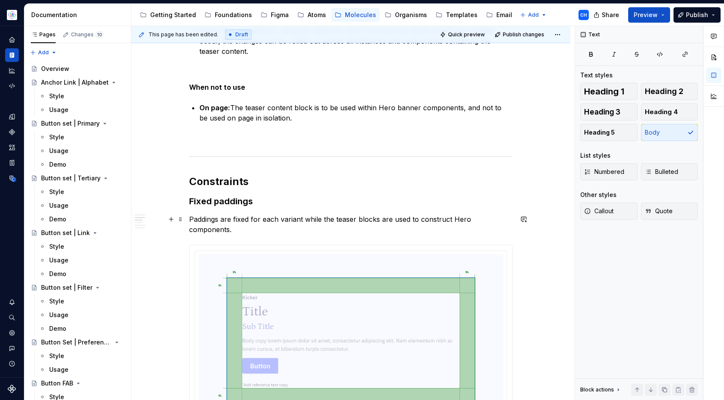
click at [264, 225] on p "Paddings are fixed for each variant while the teaser blocks are used to constru…" at bounding box center [350, 224] width 323 height 21
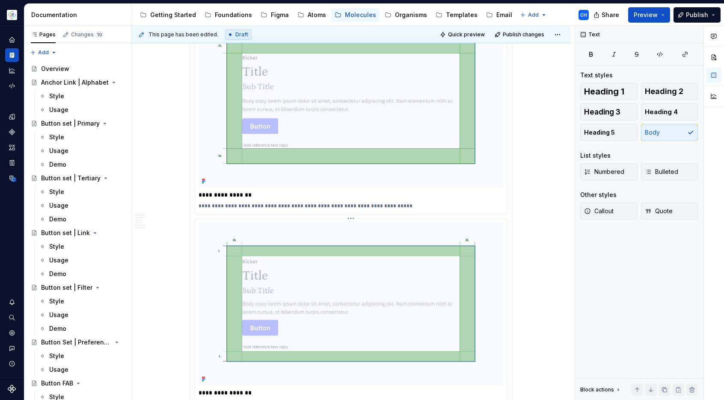
scroll to position [174, 0]
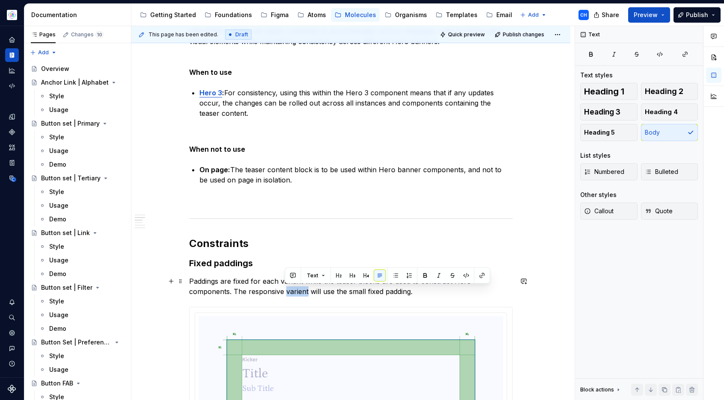
click at [294, 290] on p "Paddings are fixed for each variant while the teaser blocks are used to constru…" at bounding box center [350, 286] width 323 height 21
click at [292, 292] on p "Paddings are fixed for each variant while the teaser blocks are used to constru…" at bounding box center [350, 286] width 323 height 21
click at [303, 290] on p "Paddings are fixed for each variant while the teaser blocks are used to constru…" at bounding box center [350, 286] width 323 height 21
click at [301, 292] on p "Paddings are fixed for each variant while the teaser blocks are used to constru…" at bounding box center [350, 286] width 323 height 21
click at [328, 291] on p "Paddings are fixed for each variant while the teaser blocks are used to constru…" at bounding box center [350, 286] width 323 height 21
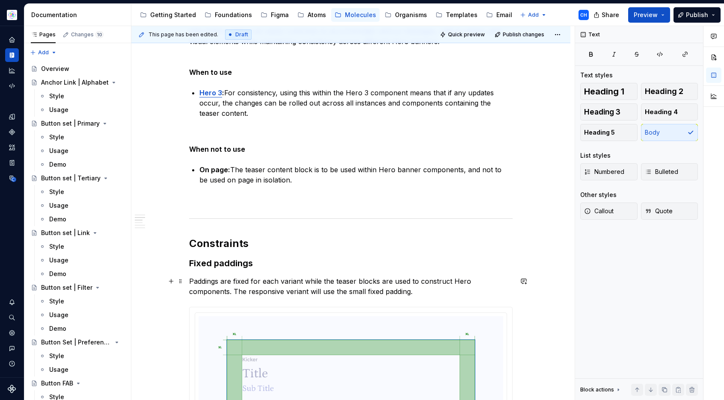
click at [315, 293] on p "Paddings are fixed for each variant while the teaser blocks are used to constru…" at bounding box center [350, 286] width 323 height 21
click at [308, 291] on p "Paddings are fixed for each variant while the teaser blocks are used to constru…" at bounding box center [350, 286] width 323 height 21
click at [288, 290] on p "Paddings are fixed for each variant while the teaser blocks are used to constru…" at bounding box center [350, 286] width 323 height 21
click at [292, 290] on p "Paddings are fixed for each variant while the teaser blocks are used to constru…" at bounding box center [350, 286] width 323 height 21
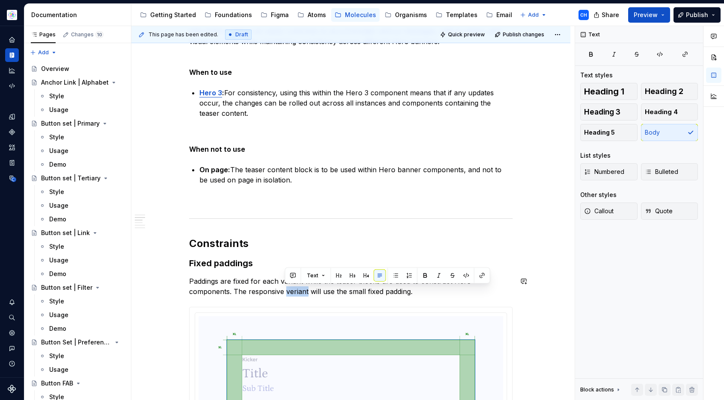
copy p "veriant"
click at [295, 293] on p "Paddings are fixed for each variant while the teaser blocks are used to constru…" at bounding box center [350, 286] width 323 height 21
click at [395, 291] on p "Paddings are fixed for each variant while the teaser blocks are used to constru…" at bounding box center [350, 286] width 323 height 21
click at [431, 291] on p "Paddings are fixed for each variant while the teaser blocks are used to constru…" at bounding box center [350, 286] width 323 height 21
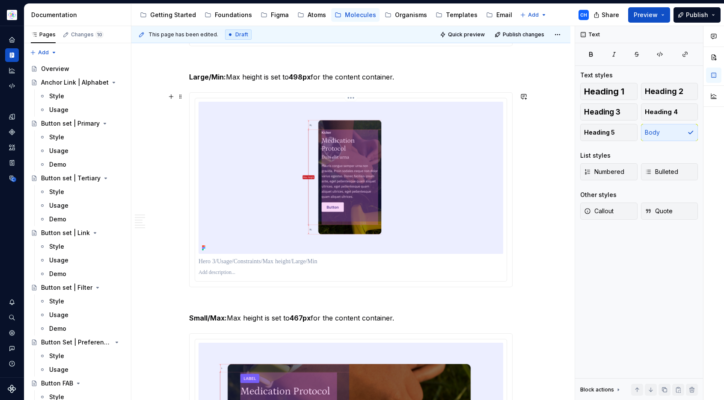
scroll to position [1376, 0]
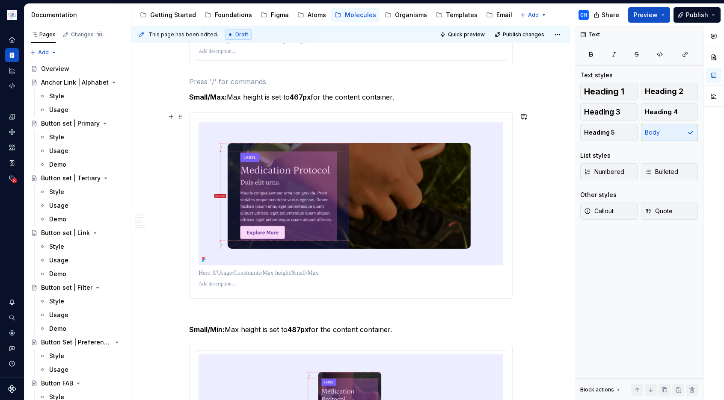
scroll to position [1609, 0]
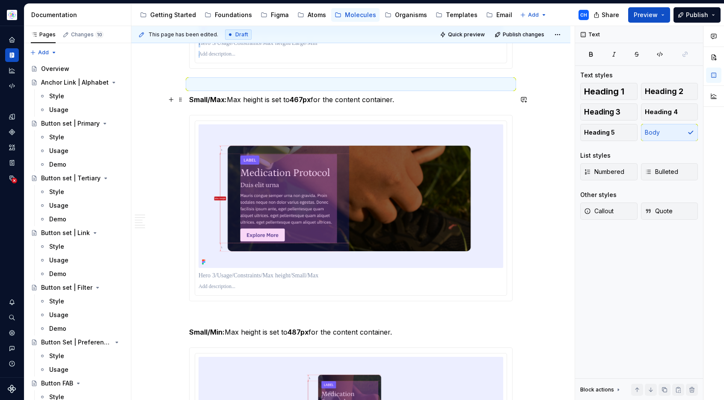
click at [149, 103] on div "**********" at bounding box center [350, 288] width 439 height 3496
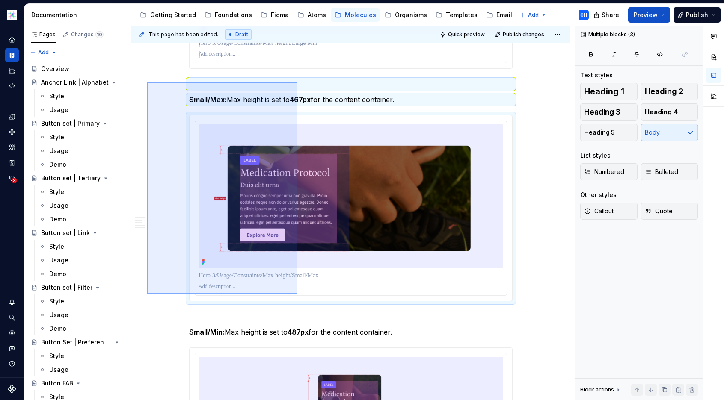
drag, startPoint x: 147, startPoint y: 82, endPoint x: 297, endPoint y: 294, distance: 259.9
click at [297, 294] on div "This page has been edited. Draft Quick preview Publish changes Teaser Content B…" at bounding box center [352, 213] width 443 height 375
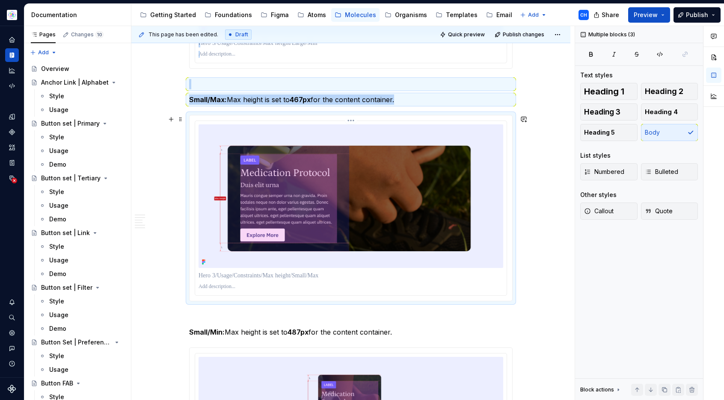
copy div "Small/Max: Max height is set to 467px for the content container."
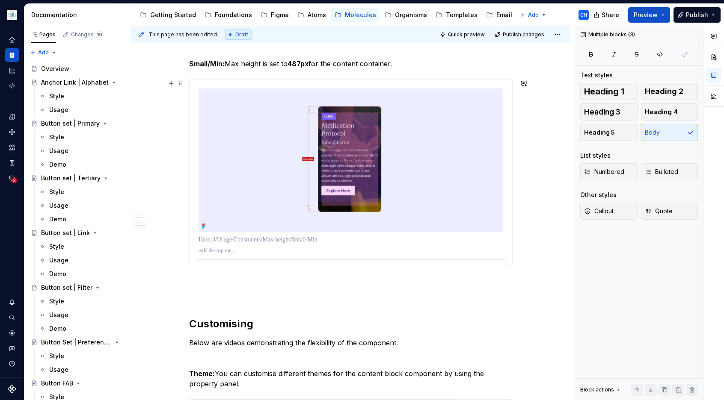
scroll to position [1960, 0]
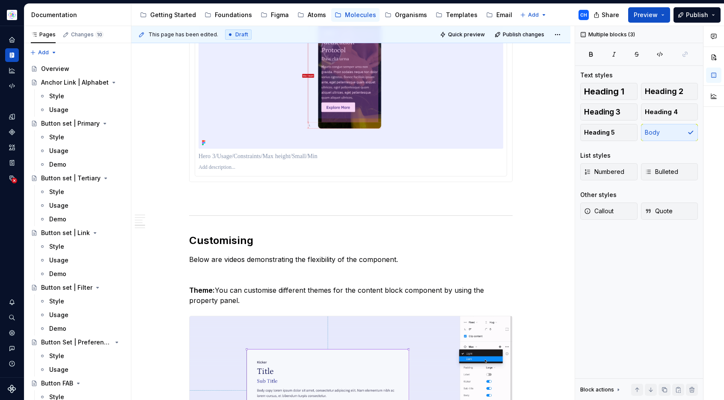
click at [245, 182] on div at bounding box center [350, 89] width 323 height 186
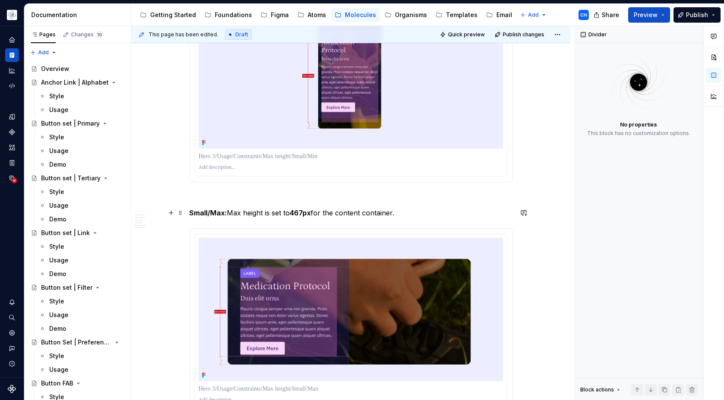
click at [214, 211] on strong "Small/Max:" at bounding box center [208, 213] width 38 height 9
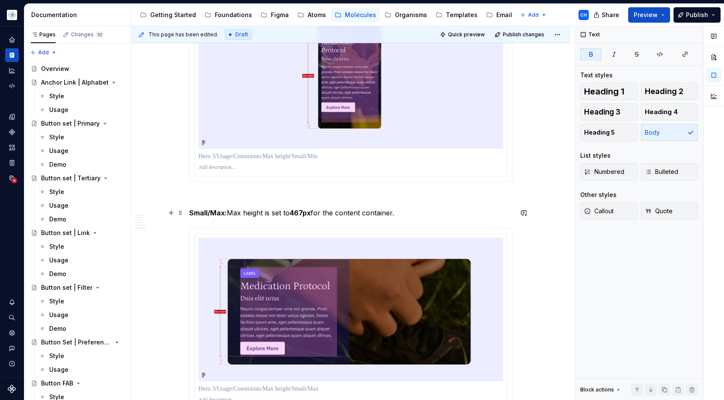
click at [214, 211] on strong "Small/Max:" at bounding box center [208, 213] width 38 height 9
click at [196, 213] on strong "Small/Max:" at bounding box center [208, 213] width 38 height 9
click at [271, 211] on p "Responsive/Max: Max height is set to 467px for the content container." at bounding box center [350, 213] width 323 height 10
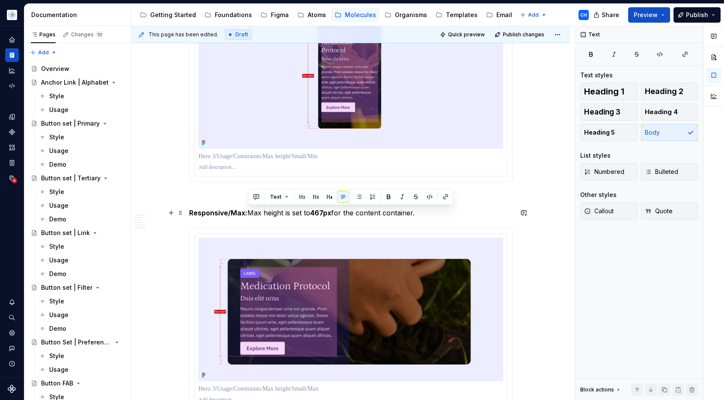
drag, startPoint x: 249, startPoint y: 212, endPoint x: 448, endPoint y: 213, distance: 199.3
click at [448, 213] on p "Responsive/Max: Max height is set to 467px for the content container." at bounding box center [350, 213] width 323 height 10
click at [363, 212] on p "Responsive/Max: Has no min or Max height and will ajust based on the content in…" at bounding box center [350, 213] width 323 height 10
click at [366, 211] on p "Responsive/Max: Has no min or Max height and will adjust based on the content i…" at bounding box center [350, 213] width 323 height 10
click at [384, 213] on p "Responsive/Max: Has no min or Max height and will adjust based on the content i…" at bounding box center [350, 213] width 323 height 10
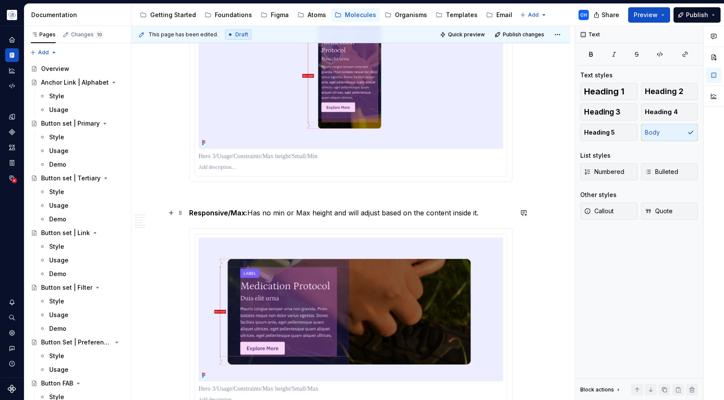
click at [296, 215] on p "Responsive/Max: Has no min or Max height and will adjust based on the content i…" at bounding box center [350, 213] width 323 height 10
click at [269, 213] on p "Responsive/Max: Has no min or Max height and will adjust based on the content i…" at bounding box center [350, 213] width 323 height 10
click at [252, 213] on p "Responsive/Max: Has no min or Max height and will adjust based on the content i…" at bounding box center [350, 213] width 323 height 10
click at [275, 212] on p "Responsive/Max: Has no min or Max height and will adjust based on the content i…" at bounding box center [350, 213] width 323 height 10
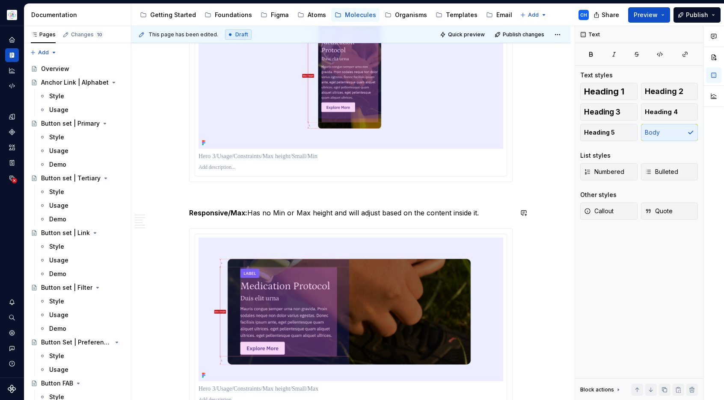
click at [280, 213] on p "Responsive/Max: Has no Min or Max height and will adjust based on the content i…" at bounding box center [350, 213] width 323 height 10
click at [352, 212] on p "Responsive/Max: Has no Min or Max height and will adjust based on the content i…" at bounding box center [350, 213] width 323 height 10
click at [383, 216] on p "Responsive/Max: Has no Min or Max height and will adjust based on the content i…" at bounding box center [350, 213] width 323 height 10
click at [444, 213] on p "Responsive/Max: Has no Min or Max height and will adjust based on the content i…" at bounding box center [350, 213] width 323 height 10
click at [473, 213] on p "Responsive/Max: Has no Min or Max height and will adjust based on the content i…" at bounding box center [350, 213] width 323 height 10
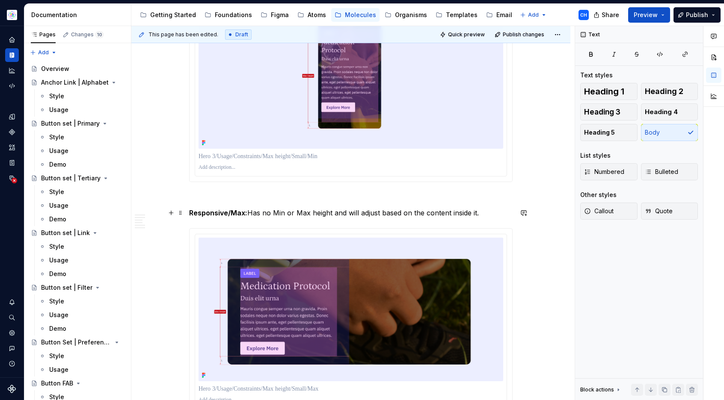
click at [482, 214] on p "Responsive/Max: Has no Min or Max height and will adjust based on the content i…" at bounding box center [350, 213] width 323 height 10
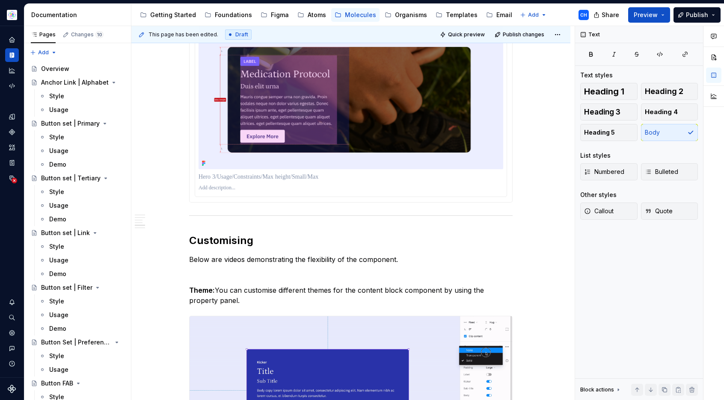
scroll to position [2056, 0]
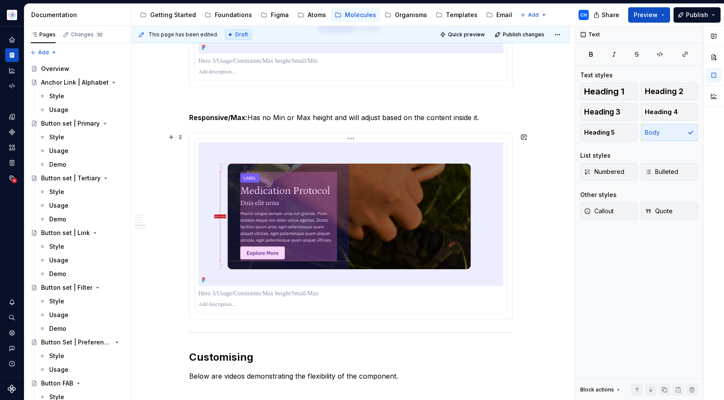
click at [314, 208] on img at bounding box center [350, 214] width 305 height 144
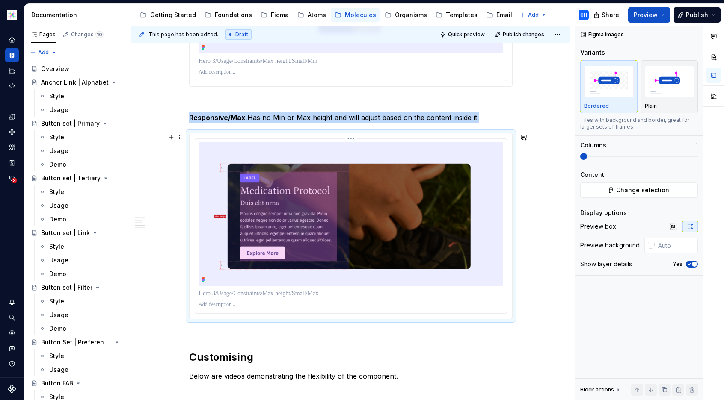
click at [319, 197] on img at bounding box center [350, 214] width 305 height 144
click at [603, 191] on button "Change selection" at bounding box center [639, 190] width 118 height 15
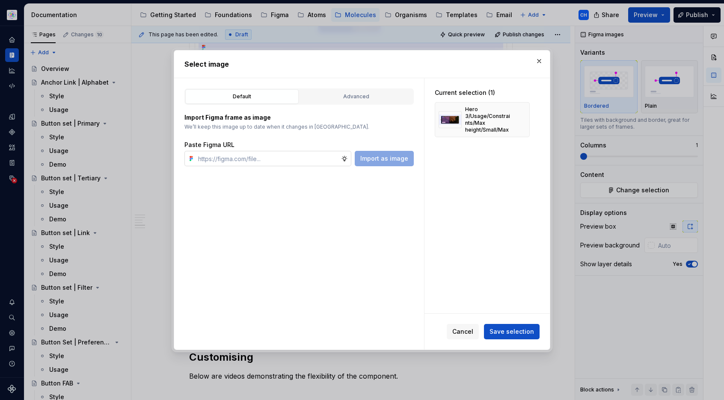
type textarea "*"
click at [301, 157] on input "text" at bounding box center [268, 158] width 146 height 15
type input "https://www.figma.com/design/cB0KIDQbWcRl2BGSwEfTYL/Documentation-Molecule?node…"
click at [370, 161] on span "Import as image" at bounding box center [384, 158] width 48 height 9
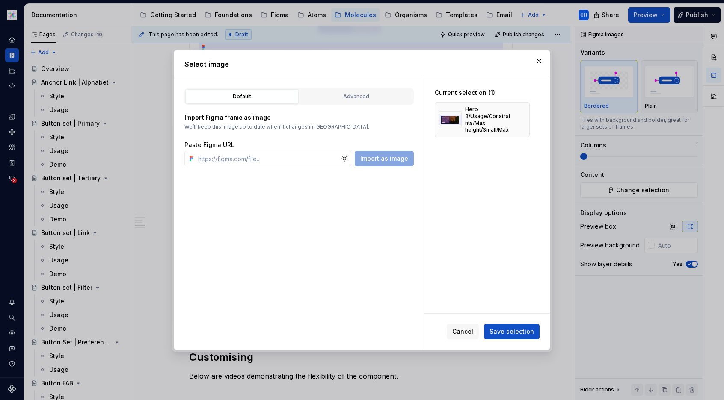
scroll to position [0, 0]
click at [390, 163] on div "Import as image" at bounding box center [384, 158] width 59 height 15
click at [327, 162] on input "text" at bounding box center [268, 158] width 146 height 15
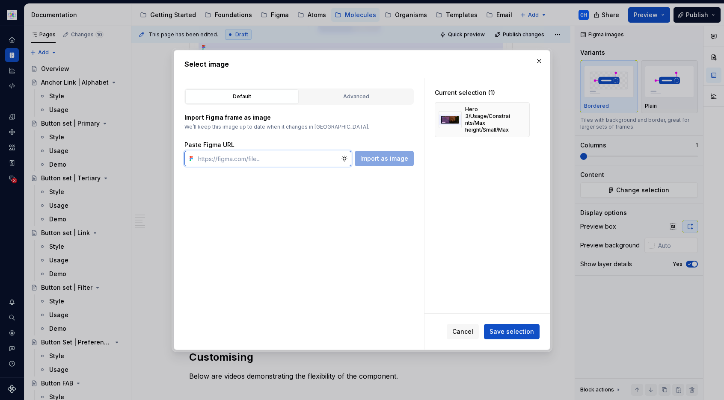
paste input "https://www.figma.com/design/cB0KIDQbWcRl2BGSwEfTYL/Documentation-Molecule?node…"
type input "https://www.figma.com/design/cB0KIDQbWcRl2BGSwEfTYL/Documentation-Molecule?node…"
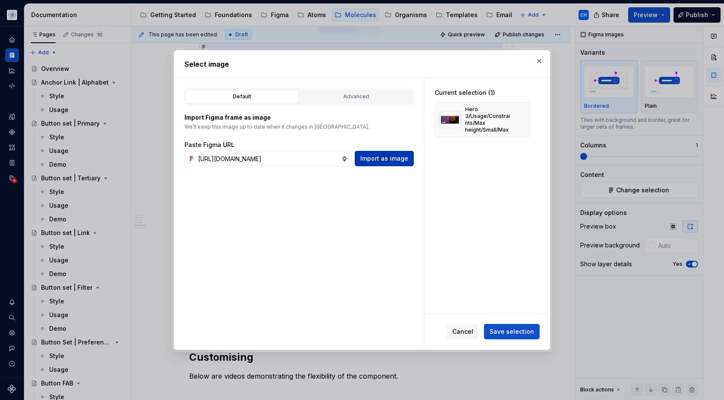
click at [370, 163] on span "Import as image" at bounding box center [384, 158] width 48 height 9
click at [354, 222] on div "Default Advanced Import Figma frame as image We’ll keep this image up to date w…" at bounding box center [299, 214] width 250 height 272
click at [537, 62] on button "button" at bounding box center [539, 61] width 12 height 12
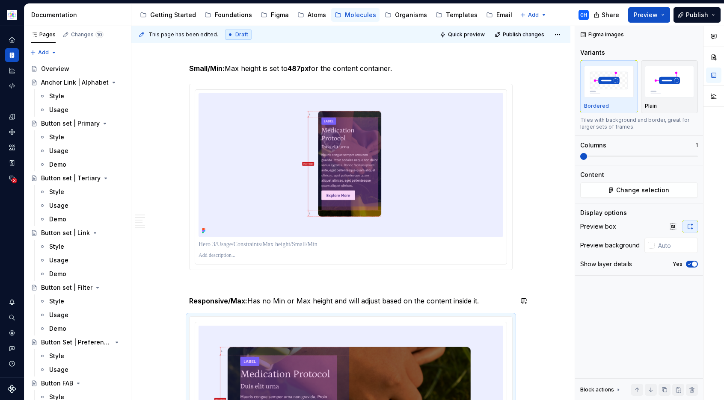
scroll to position [1830, 0]
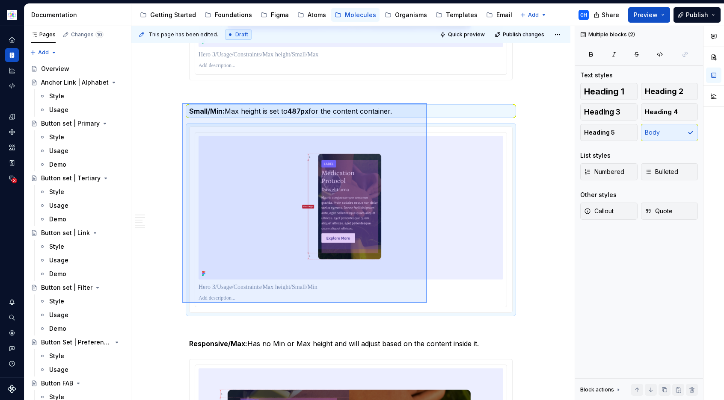
drag, startPoint x: 182, startPoint y: 103, endPoint x: 427, endPoint y: 303, distance: 316.4
click at [427, 303] on div "This page has been edited. Draft Quick preview Publish changes Teaser Content B…" at bounding box center [352, 213] width 443 height 375
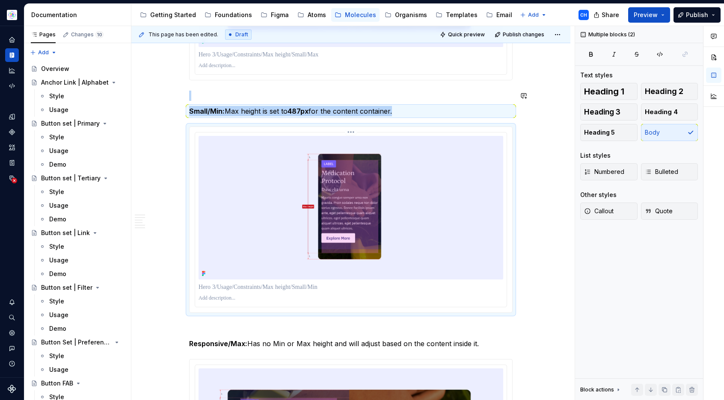
copy div "Small/Min: Max height is set to 487px for the content container."
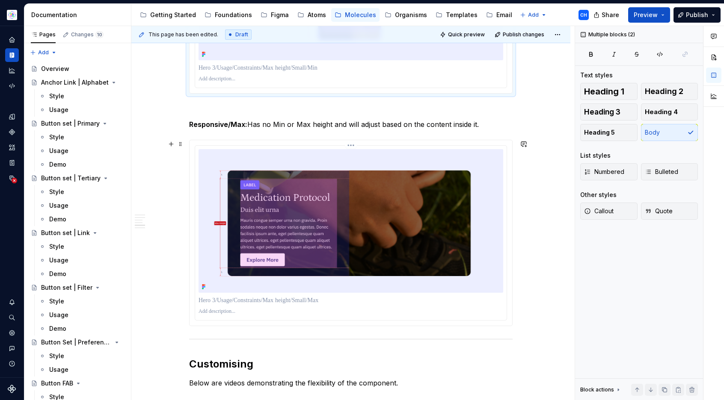
scroll to position [2063, 0]
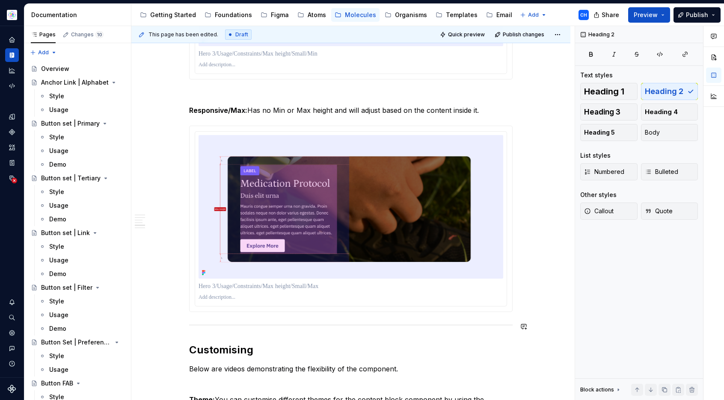
click at [180, 324] on span at bounding box center [180, 327] width 7 height 12
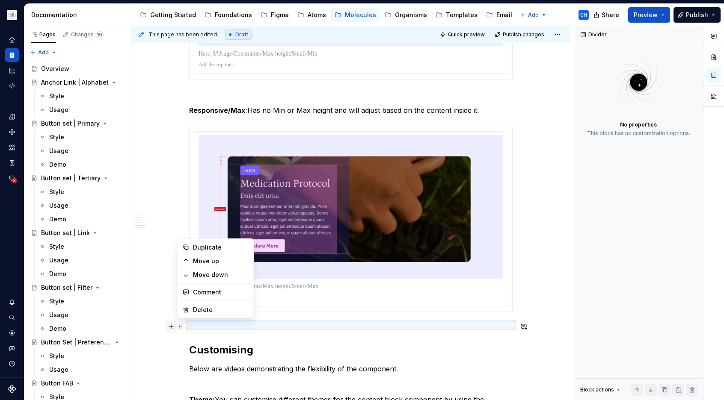
click at [167, 327] on button "button" at bounding box center [171, 327] width 12 height 12
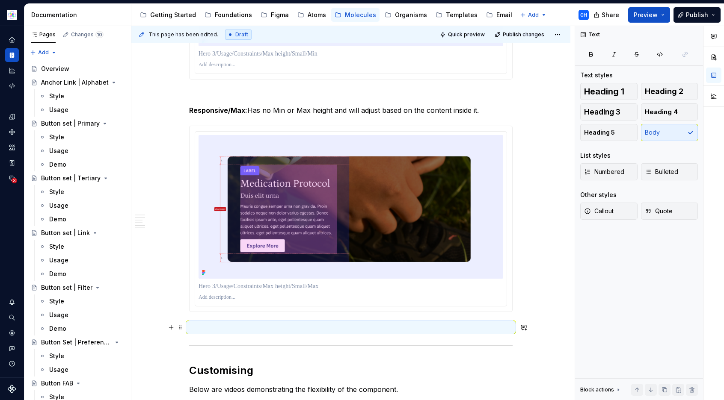
click at [208, 329] on p at bounding box center [350, 327] width 323 height 10
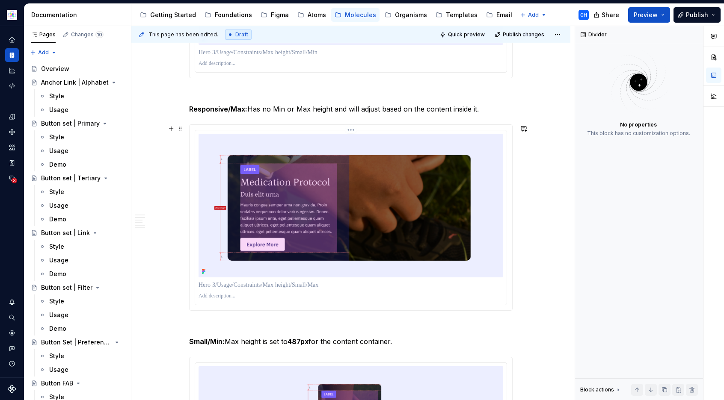
scroll to position [2043, 0]
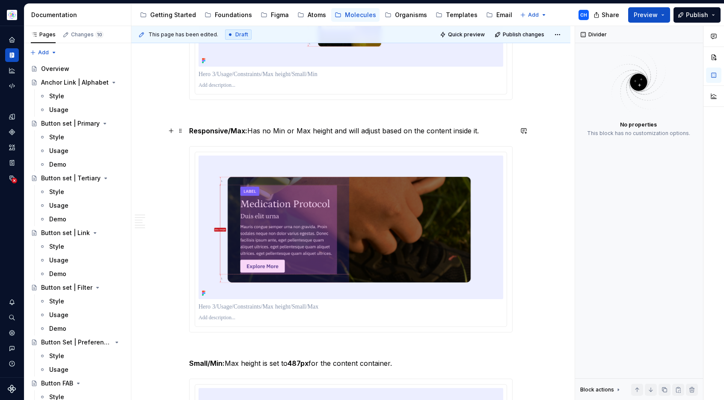
click at [207, 132] on strong "Responsive/Max:" at bounding box center [218, 131] width 58 height 9
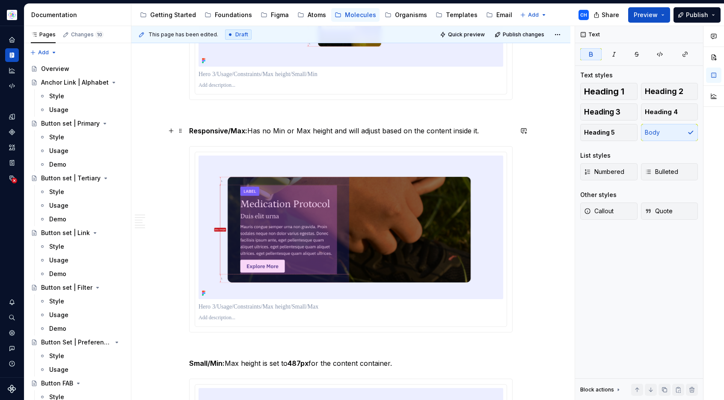
click at [207, 132] on strong "Responsive/Max:" at bounding box center [218, 131] width 58 height 9
copy strong "Responsive"
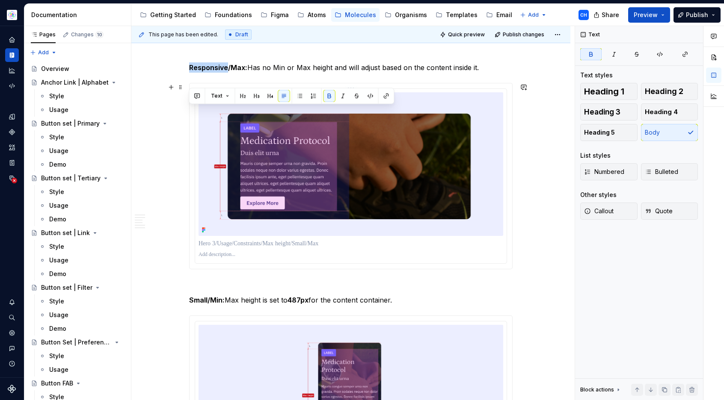
scroll to position [2191, 0]
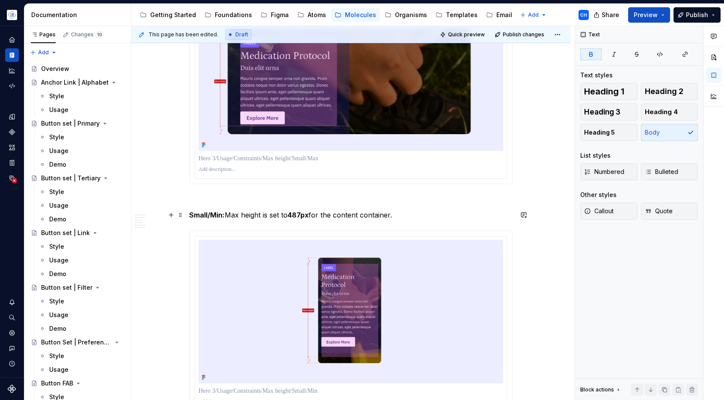
click at [195, 214] on strong "Small/Min:" at bounding box center [206, 215] width 35 height 9
click at [196, 214] on strong "Small/Min:" at bounding box center [206, 215] width 35 height 9
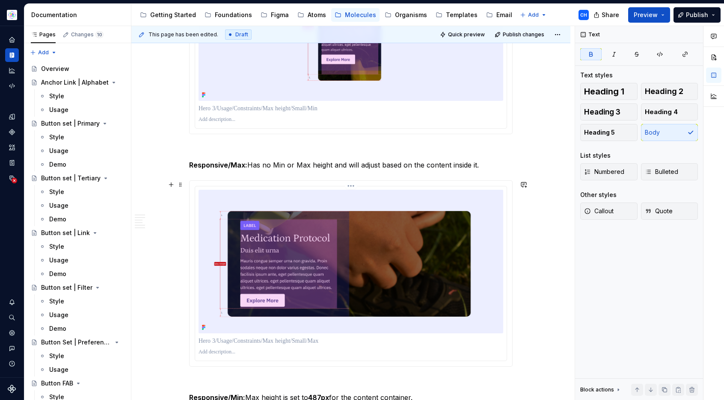
scroll to position [2005, 0]
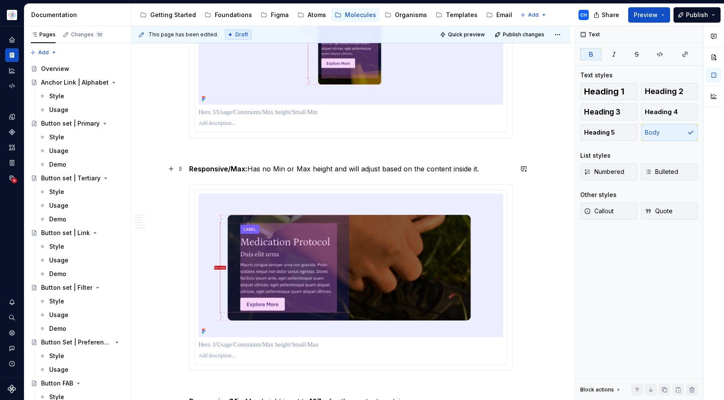
click at [258, 169] on p "Responsive/Max: Has no Min or Max height and will adjust based on the content i…" at bounding box center [350, 169] width 323 height 10
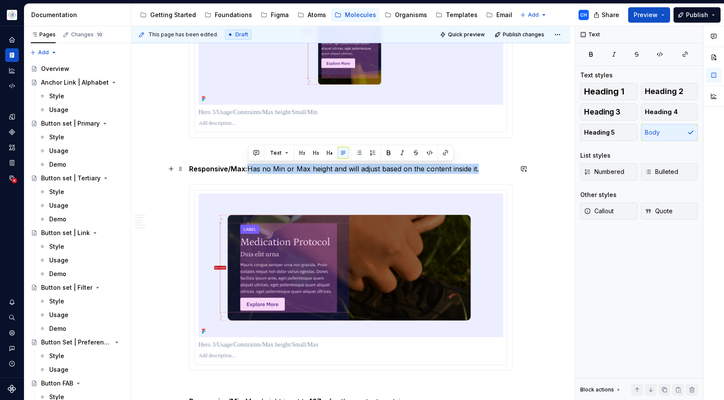
drag, startPoint x: 248, startPoint y: 167, endPoint x: 480, endPoint y: 172, distance: 231.8
click at [480, 172] on p "Responsive/Max: Has no Min or Max height and will adjust based on the content i…" at bounding box center [350, 169] width 323 height 10
copy p "Has no Min or Max height and will adjust based on the content inside it."
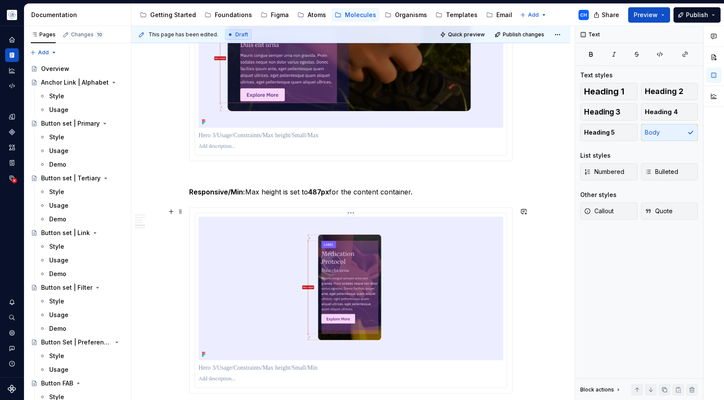
scroll to position [2242, 0]
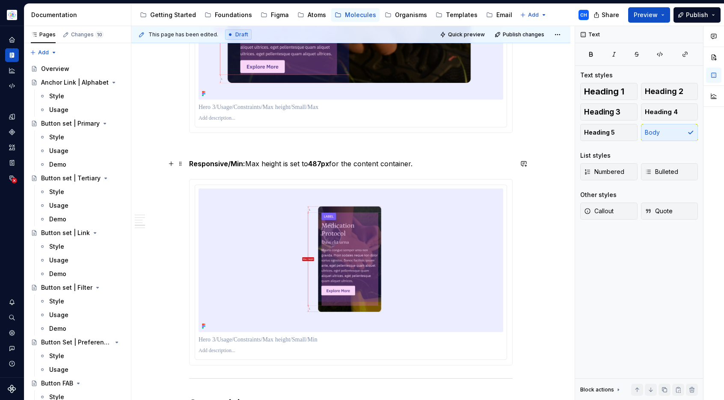
click at [332, 166] on p "Responsive/Min: Max height is set to 487px for the content container." at bounding box center [350, 164] width 323 height 10
drag, startPoint x: 245, startPoint y: 163, endPoint x: 417, endPoint y: 160, distance: 171.5
click at [417, 160] on p "Responsive/Min: Max height is set to 487px for the content container." at bounding box center [350, 164] width 323 height 10
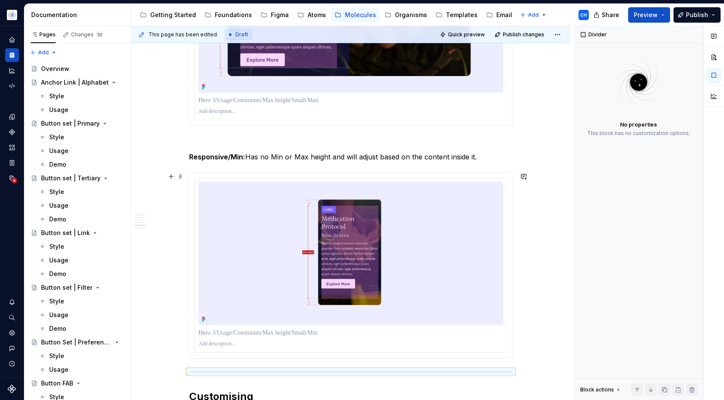
scroll to position [2243, 0]
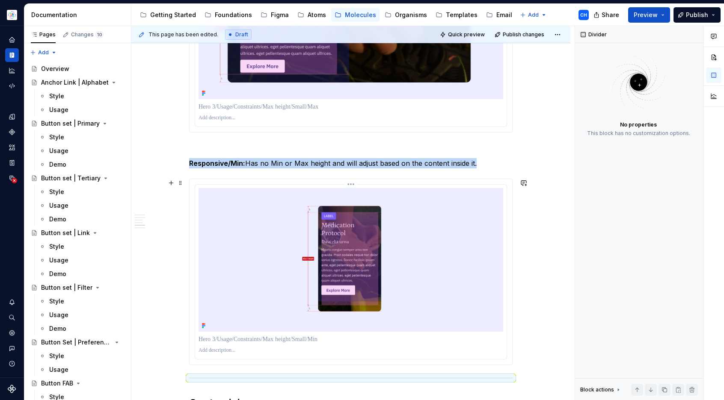
click at [408, 255] on img at bounding box center [350, 260] width 305 height 144
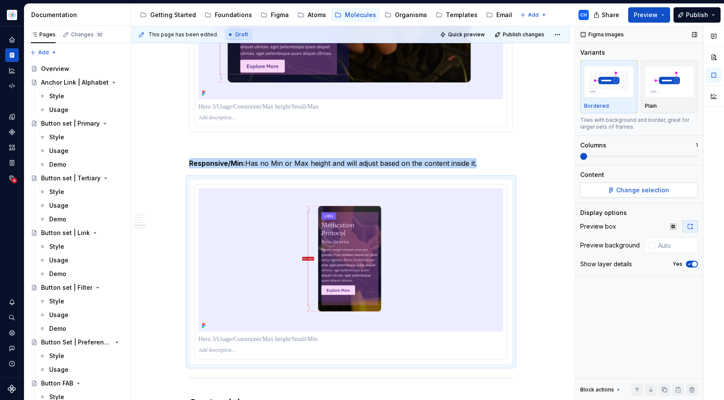
click at [615, 191] on button "Change selection" at bounding box center [639, 190] width 118 height 15
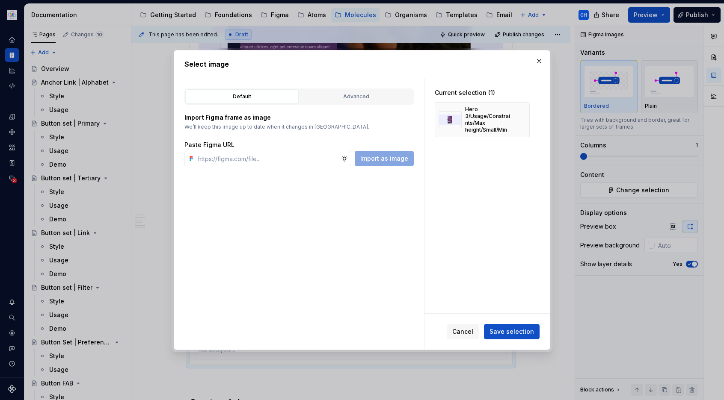
type textarea "*"
type input "Has no Min or Max height and will adjust based on the content inside it."
click at [378, 158] on span "Import as image" at bounding box center [384, 158] width 48 height 9
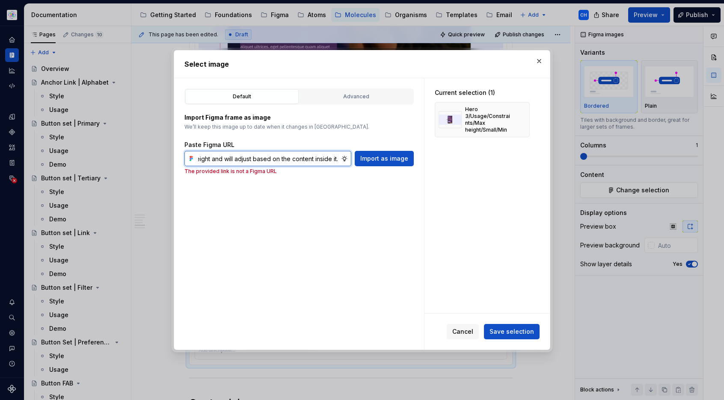
click at [321, 159] on input "Has no Min or Max height and will adjust based on the content inside it." at bounding box center [268, 158] width 146 height 15
click at [322, 160] on input "Has no Min or Max height and will adjust based on the content inside it." at bounding box center [268, 158] width 146 height 15
click at [294, 162] on input "text" at bounding box center [268, 158] width 146 height 15
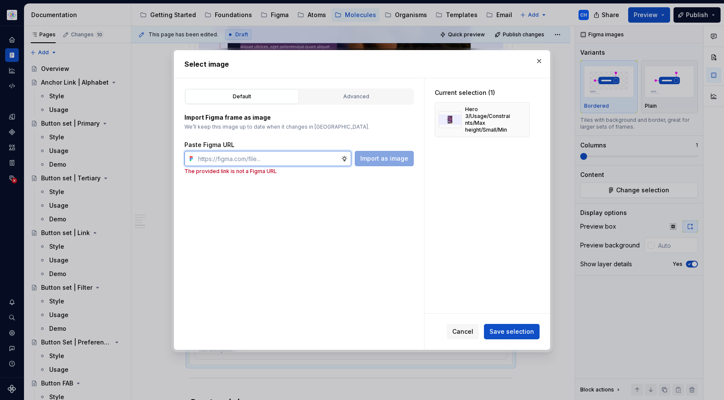
paste input "https://www.figma.com/design/cB0KIDQbWcRl2BGSwEfTYL/Documentation-Molecule?node…"
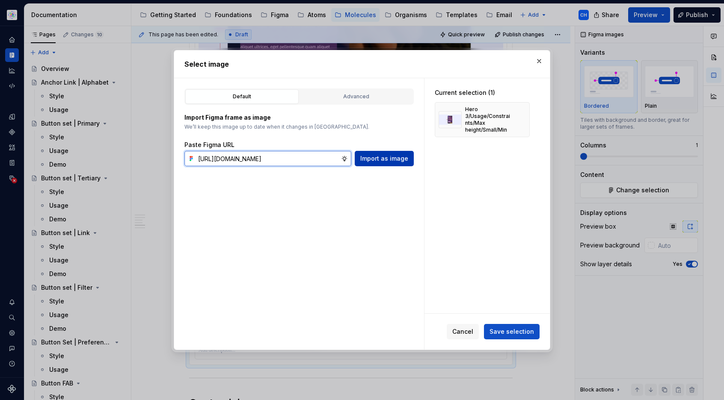
type input "https://www.figma.com/design/cB0KIDQbWcRl2BGSwEfTYL/Documentation-Molecule?node…"
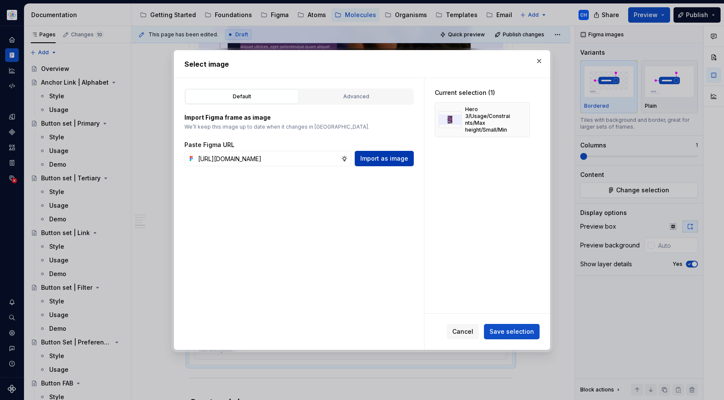
click at [379, 162] on span "Import as image" at bounding box center [384, 158] width 48 height 9
click at [396, 160] on div "Import as image" at bounding box center [384, 158] width 59 height 15
click at [429, 171] on div "Current selection (1) Hero 3/Usage/Constraints/Max height/Small/Min" at bounding box center [486, 195] width 125 height 235
click at [518, 119] on button "button" at bounding box center [520, 120] width 12 height 12
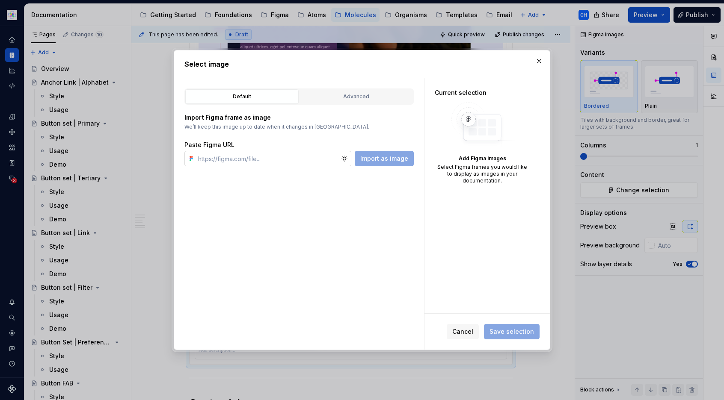
click at [277, 165] on input "text" at bounding box center [268, 158] width 146 height 15
paste input "https://www.figma.com/design/cB0KIDQbWcRl2BGSwEfTYL/Documentation-Molecule?node…"
type input "https://www.figma.com/design/cB0KIDQbWcRl2BGSwEfTYL/Documentation-Molecule?node…"
click at [393, 160] on span "Import as image" at bounding box center [384, 158] width 48 height 9
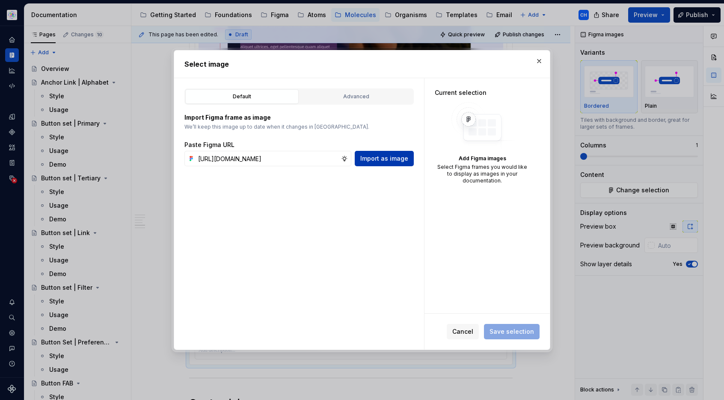
scroll to position [0, 0]
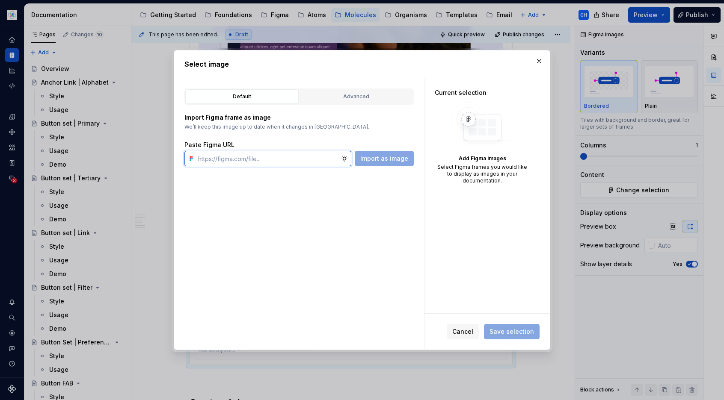
click at [307, 160] on input "text" at bounding box center [268, 158] width 146 height 15
paste input "https://www.figma.com/design/cB0KIDQbWcRl2BGSwEfTYL/Documentation-Molecule?node…"
type input "https://www.figma.com/design/cB0KIDQbWcRl2BGSwEfTYL/Documentation-Molecule?node…"
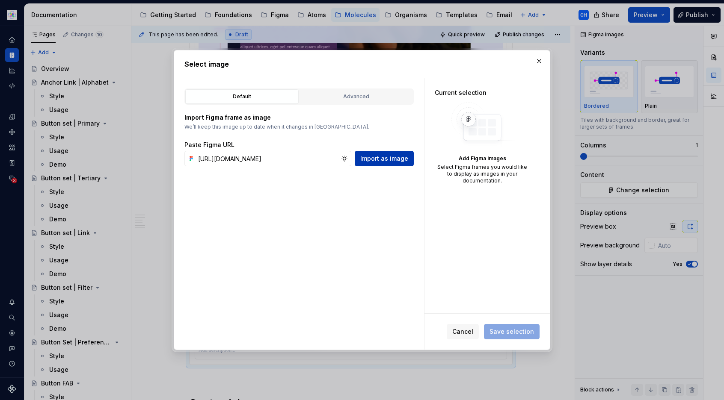
click at [373, 160] on span "Import as image" at bounding box center [384, 158] width 48 height 9
click at [301, 159] on input "text" at bounding box center [268, 158] width 146 height 15
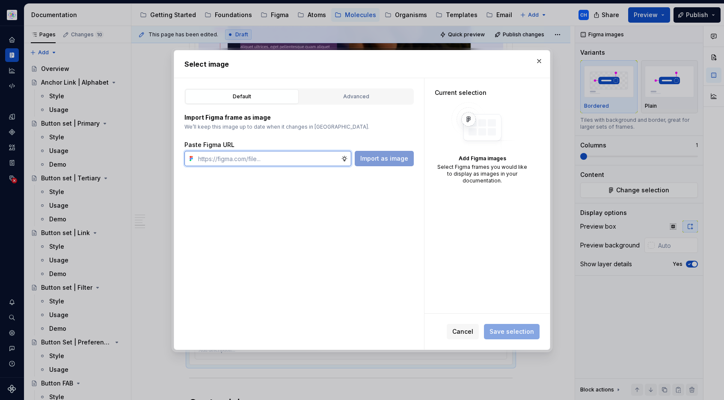
paste input "https://www.figma.com/design/cB0KIDQbWcRl2BGSwEfTYL/Documentation-Molecule?node…"
type input "https://www.figma.com/design/cB0KIDQbWcRl2BGSwEfTYL/Documentation-Molecule?node…"
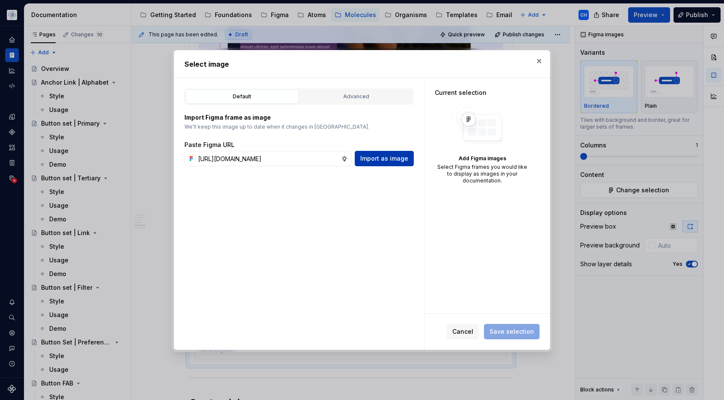
scroll to position [0, 0]
click at [375, 162] on span "Import as image" at bounding box center [384, 158] width 48 height 9
click at [356, 133] on div "Import Figma frame as image We’ll keep this image up to date when it changes in…" at bounding box center [298, 139] width 229 height 53
click at [364, 112] on div "Import Figma frame as image We’ll keep this image up to date when it changes in…" at bounding box center [298, 136] width 229 height 62
click at [364, 103] on button "Advanced" at bounding box center [355, 96] width 113 height 15
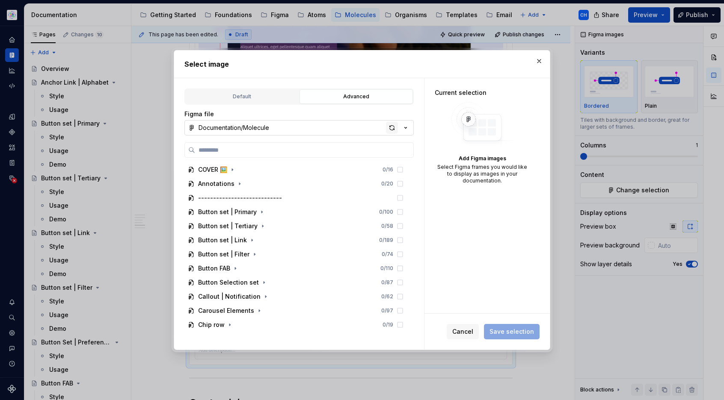
click at [387, 124] on div "button" at bounding box center [392, 128] width 12 height 12
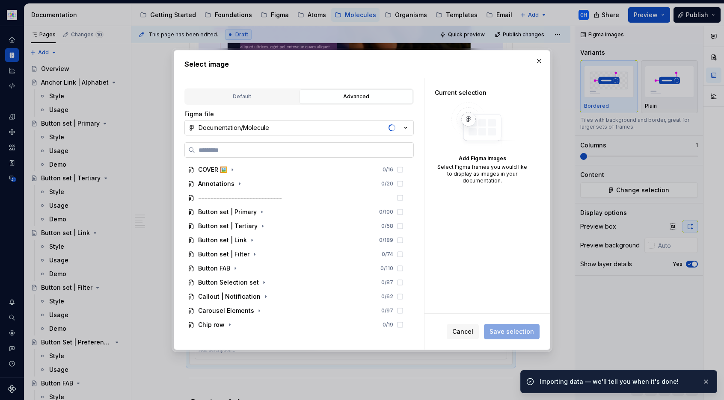
click at [343, 153] on input "search" at bounding box center [304, 150] width 218 height 9
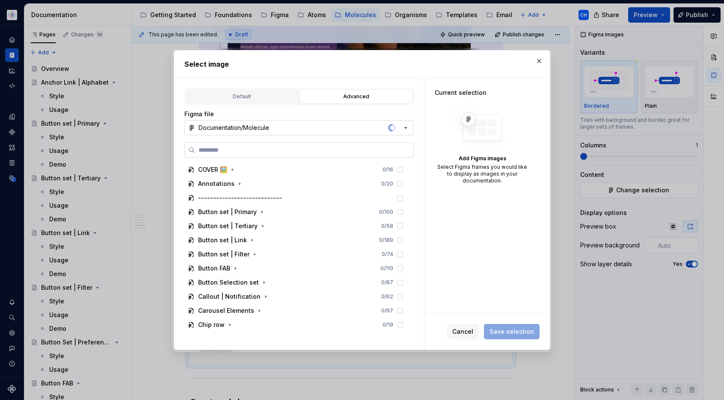
type textarea "*"
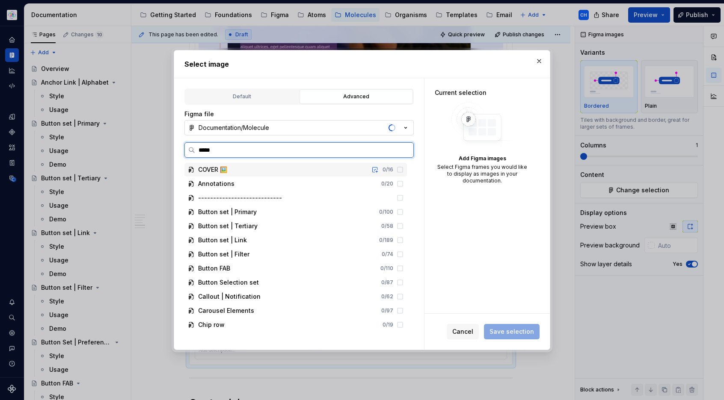
type input "******"
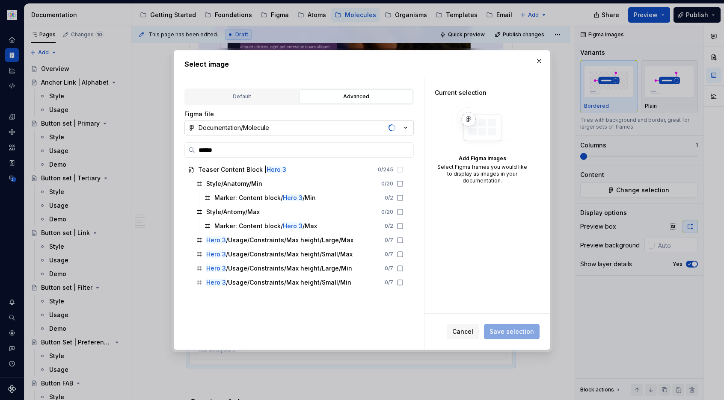
type textarea "*"
